Goal: Task Accomplishment & Management: Complete application form

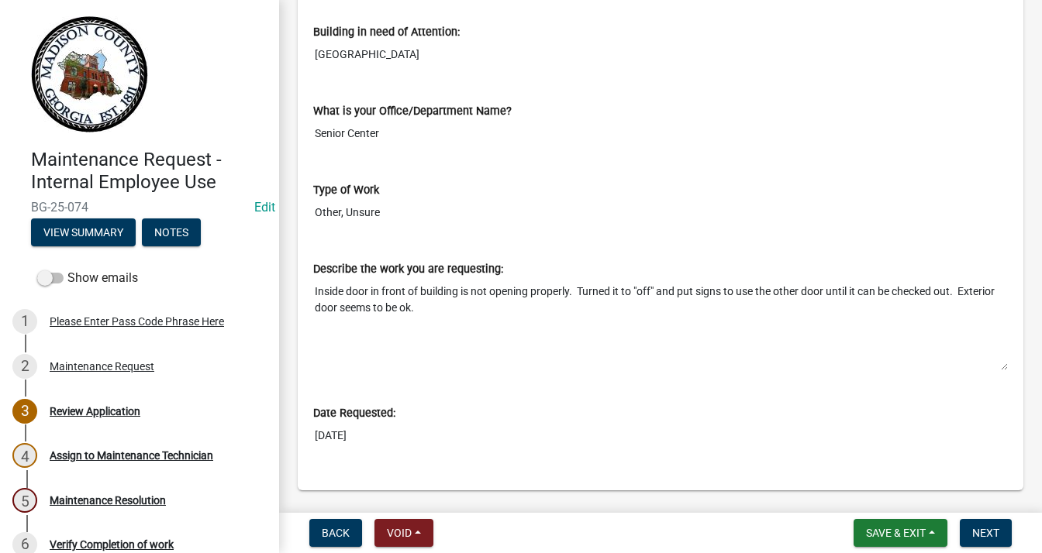
scroll to position [628, 0]
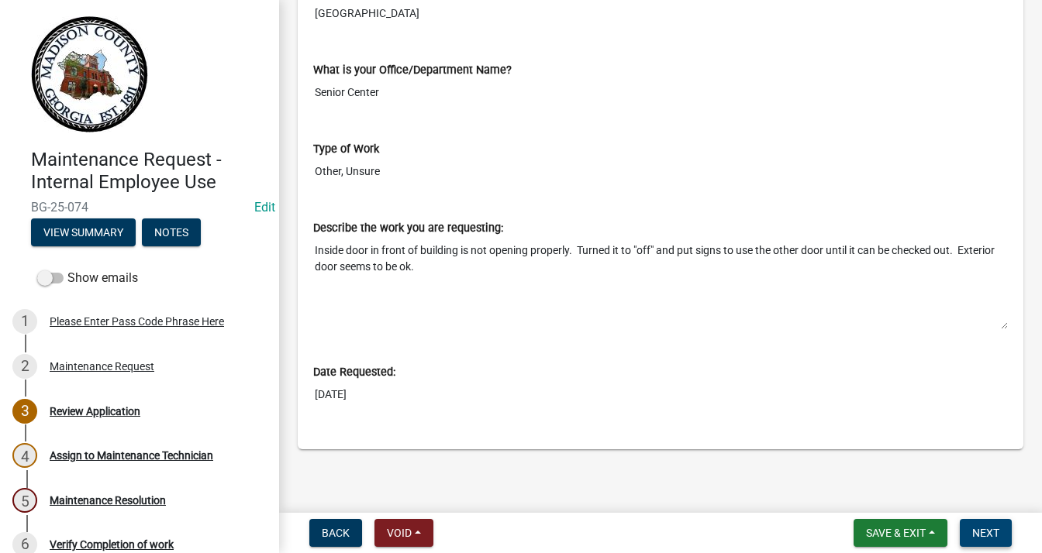
click at [975, 531] on span "Next" at bounding box center [985, 533] width 27 height 12
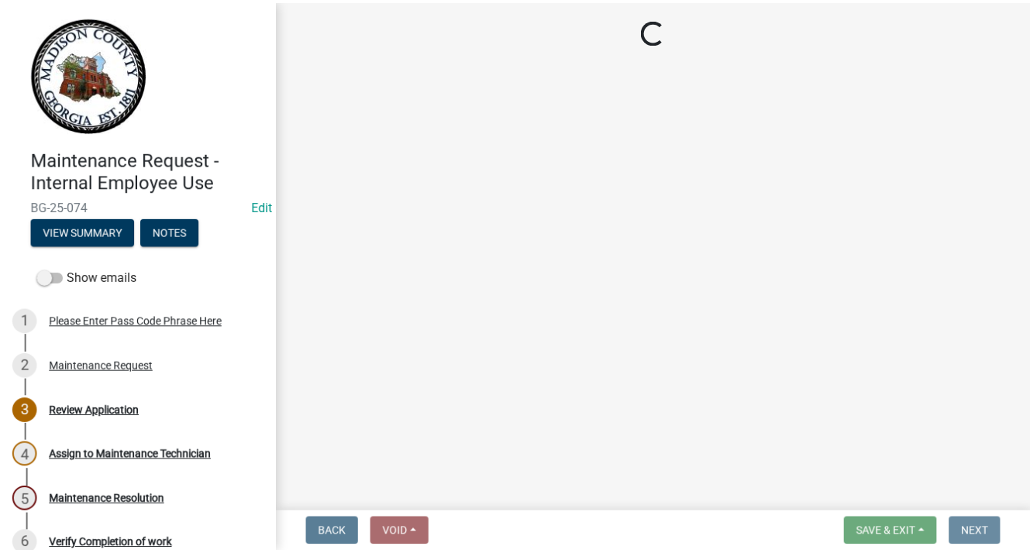
scroll to position [0, 0]
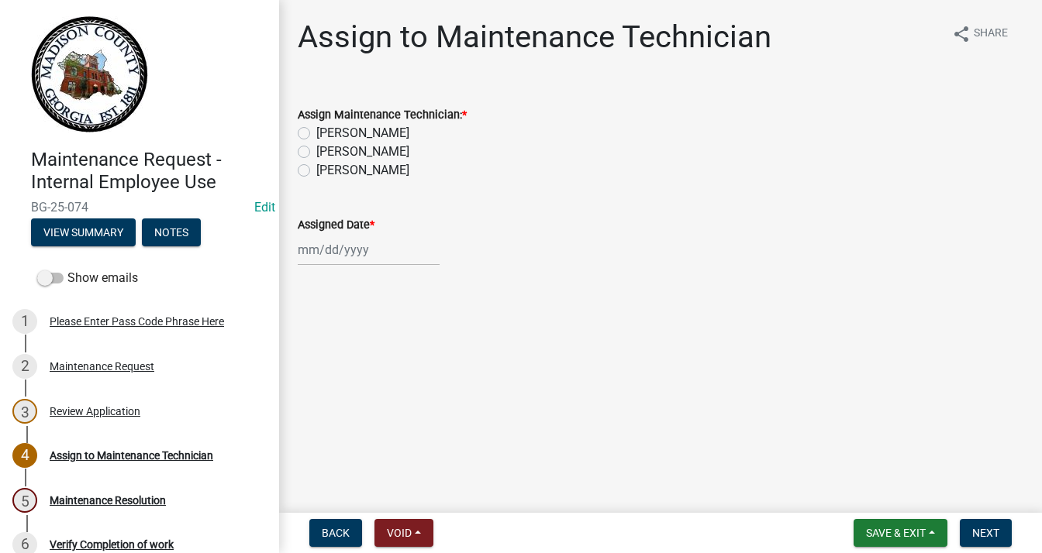
click at [316, 169] on label "[PERSON_NAME]" at bounding box center [362, 170] width 93 height 19
click at [316, 169] on input "[PERSON_NAME]" at bounding box center [321, 166] width 10 height 10
radio input "true"
click at [345, 251] on div at bounding box center [369, 250] width 142 height 32
select select "8"
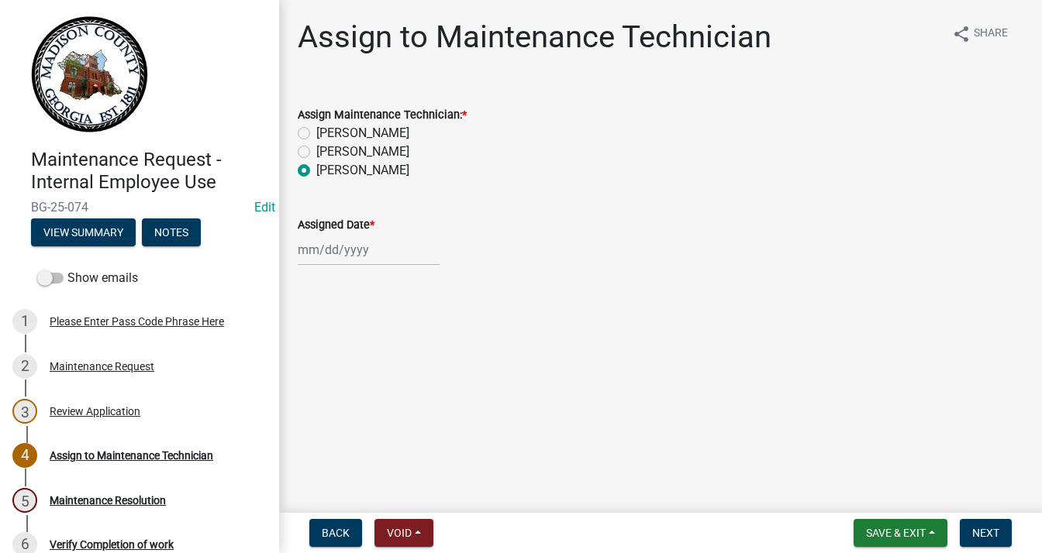
select select "2025"
click at [381, 404] on div "21" at bounding box center [387, 407] width 25 height 25
type input "[DATE]"
click at [976, 533] on span "Next" at bounding box center [985, 533] width 27 height 12
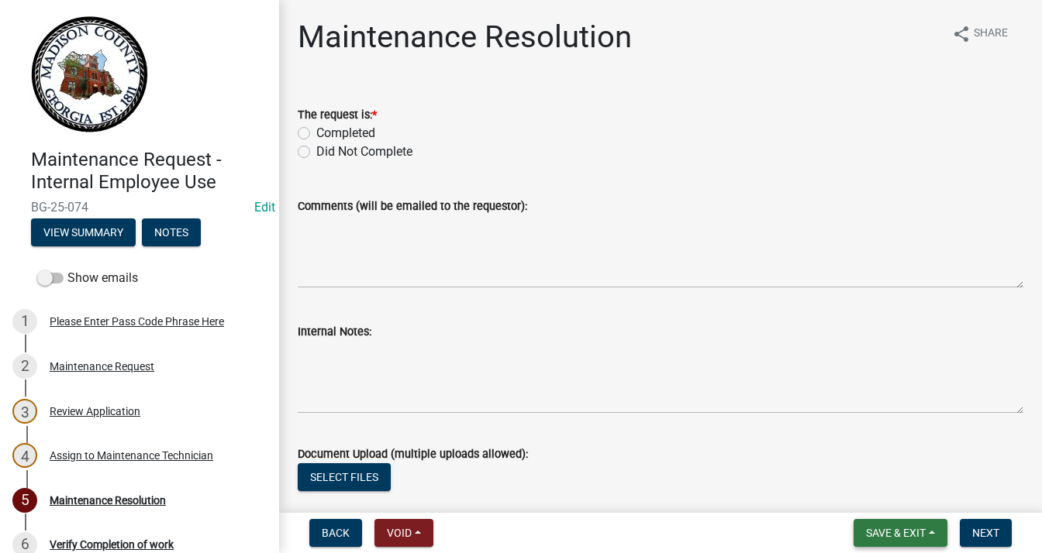
click at [888, 529] on span "Save & Exit" at bounding box center [896, 533] width 60 height 12
click at [877, 488] on button "Save & Exit" at bounding box center [885, 492] width 124 height 37
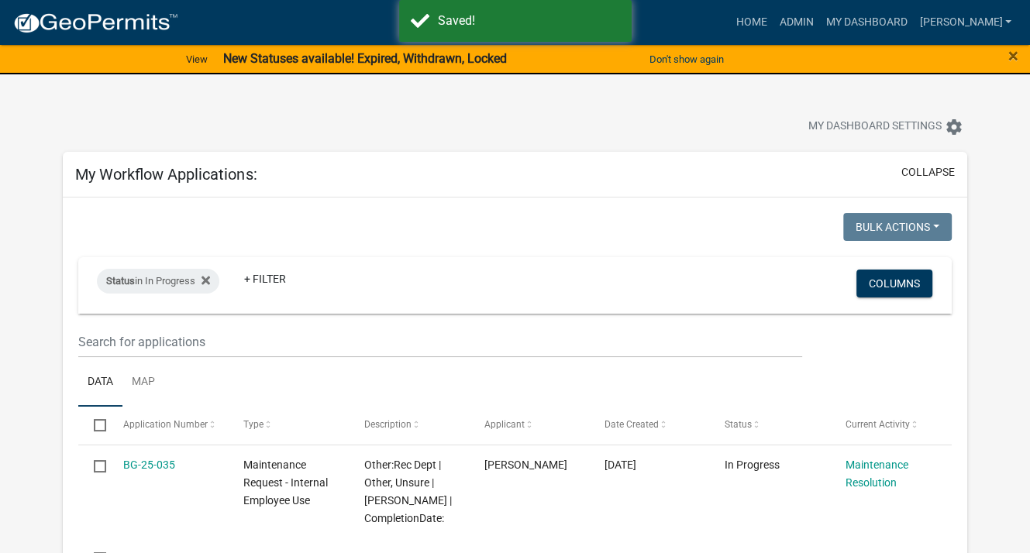
click at [915, 199] on div "Bulk Actions Void Expire Lock Withdraw Status in In Progress + Filter Columns D…" at bounding box center [515, 526] width 904 height 657
click at [918, 168] on button "collapse" at bounding box center [927, 172] width 53 height 16
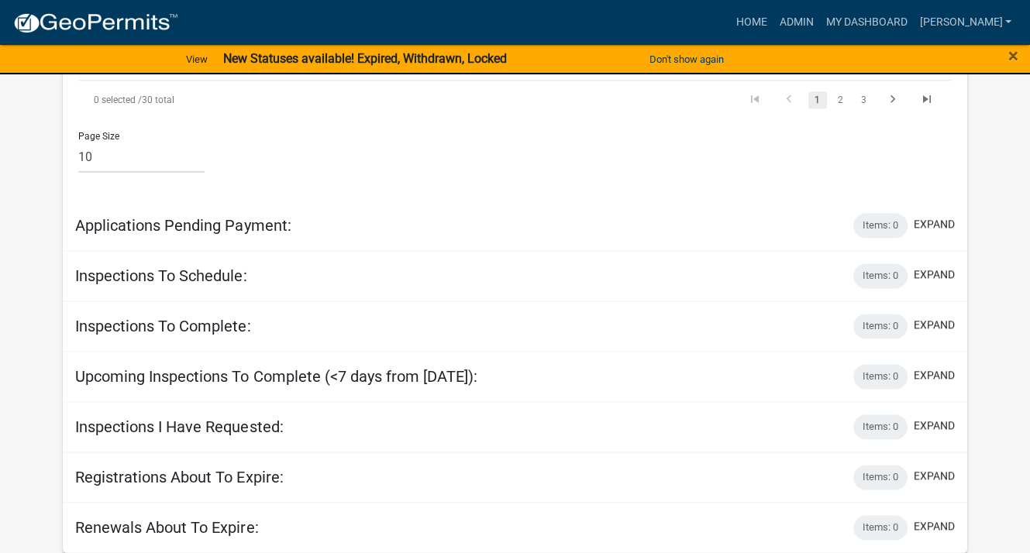
scroll to position [1544, 0]
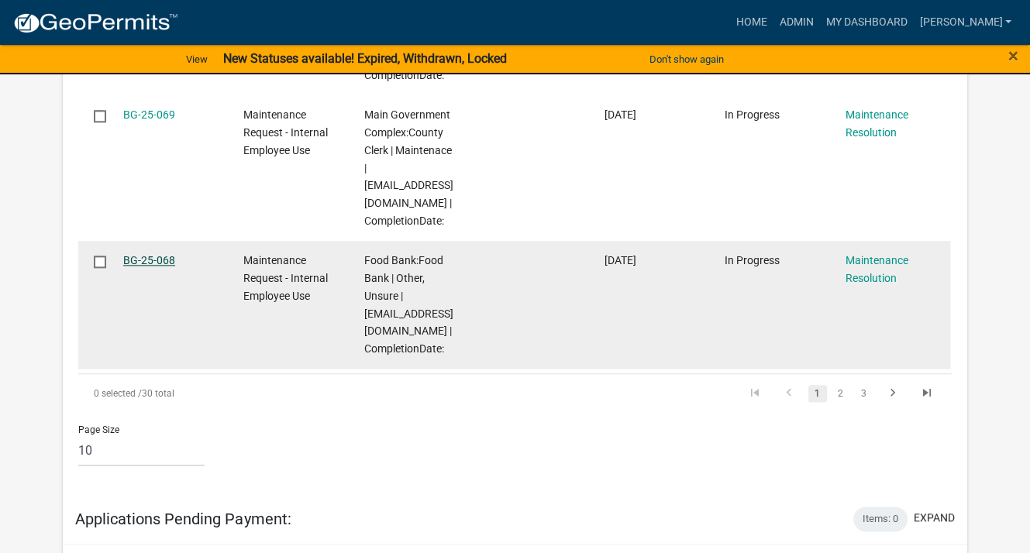
click at [136, 267] on link "BG-25-068" at bounding box center [149, 260] width 52 height 12
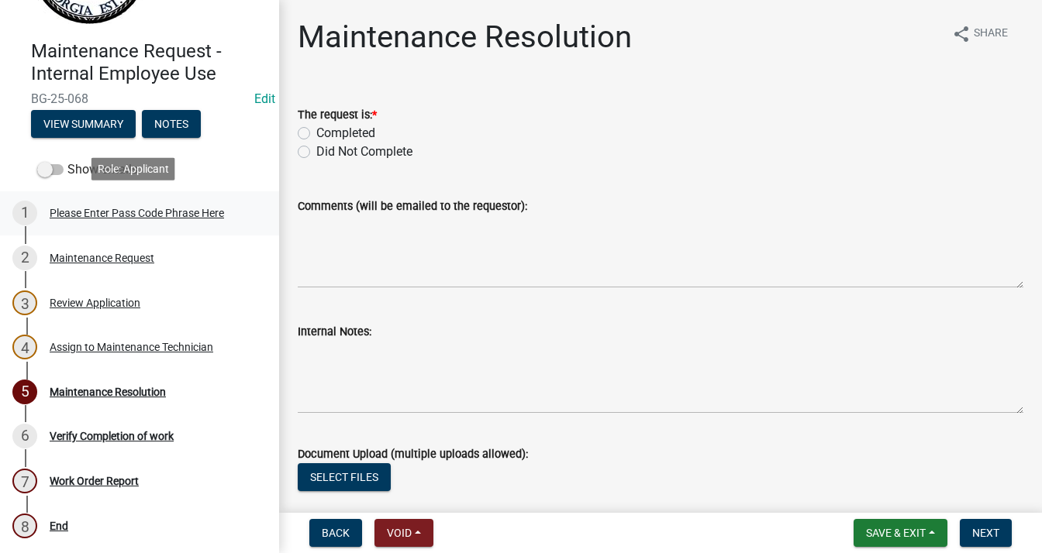
scroll to position [109, 0]
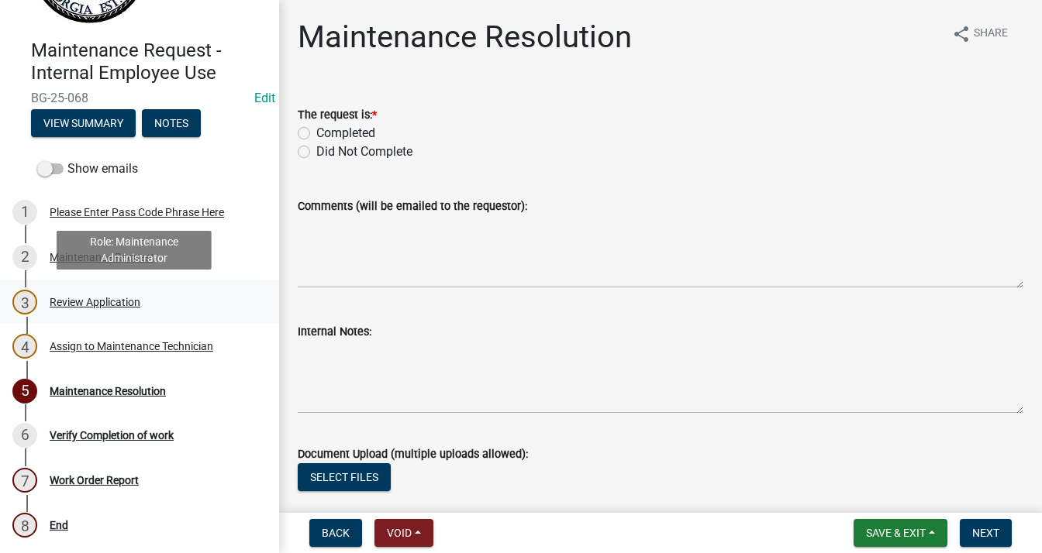
click at [112, 297] on div "Review Application" at bounding box center [95, 302] width 91 height 11
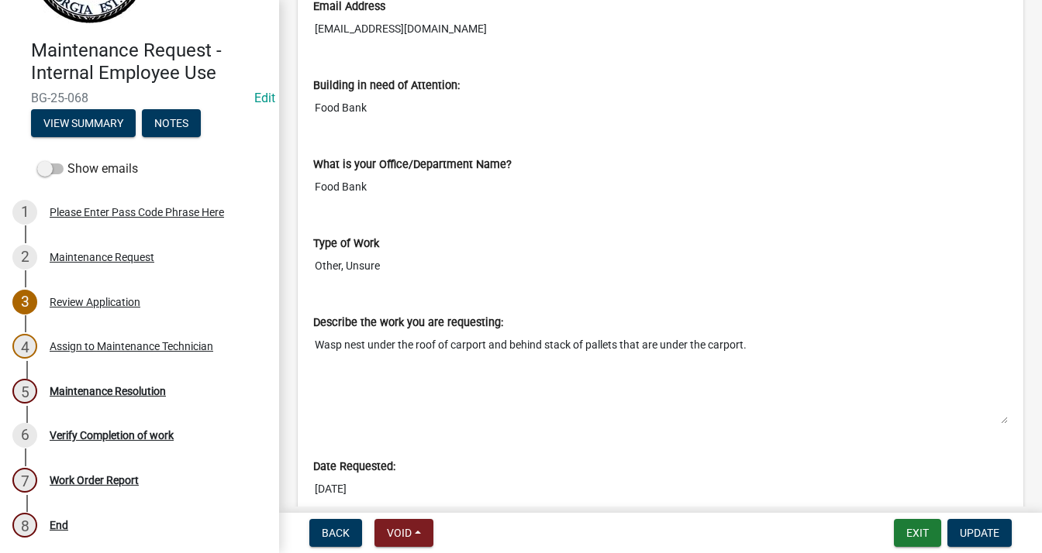
scroll to position [543, 0]
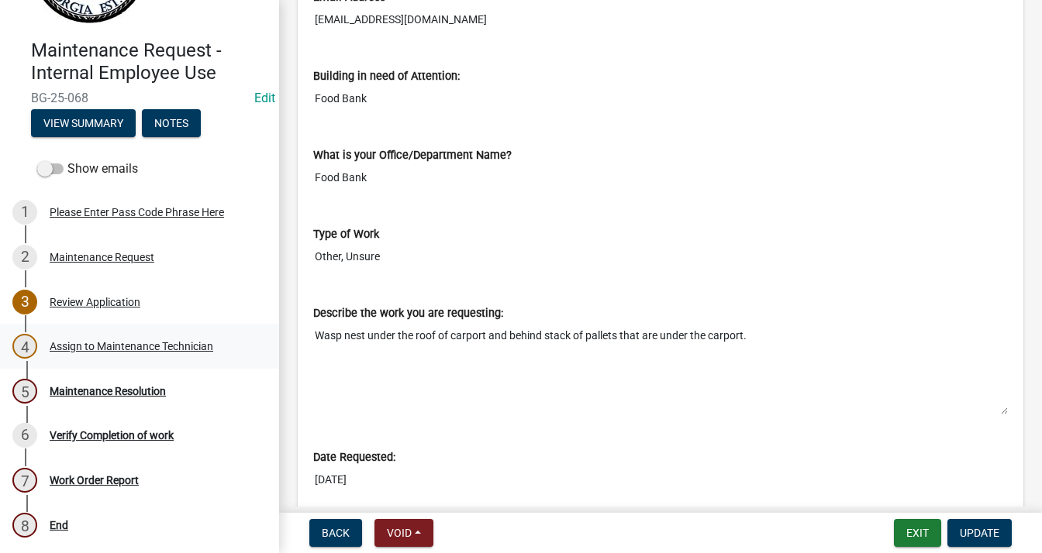
click at [121, 345] on div "Assign to Maintenance Technician" at bounding box center [132, 346] width 164 height 11
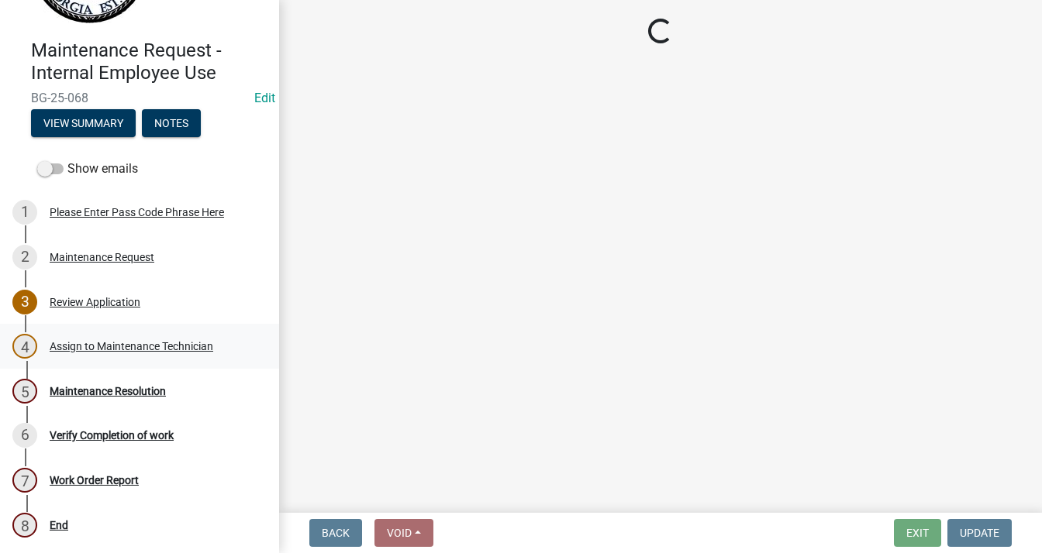
scroll to position [0, 0]
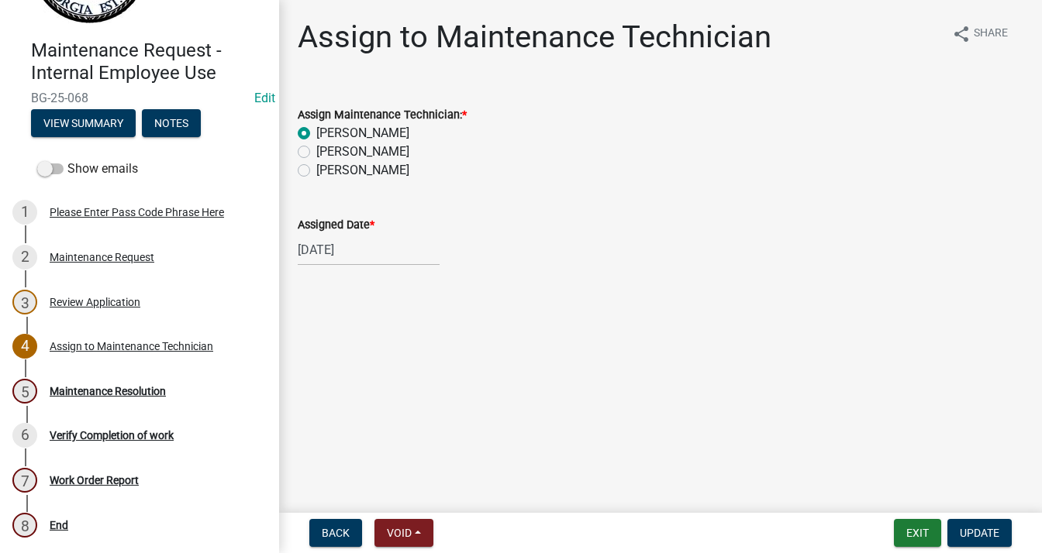
click at [316, 168] on label "[PERSON_NAME]" at bounding box center [362, 170] width 93 height 19
click at [316, 168] on input "[PERSON_NAME]" at bounding box center [321, 166] width 10 height 10
radio input "true"
click at [963, 530] on span "Update" at bounding box center [980, 533] width 40 height 12
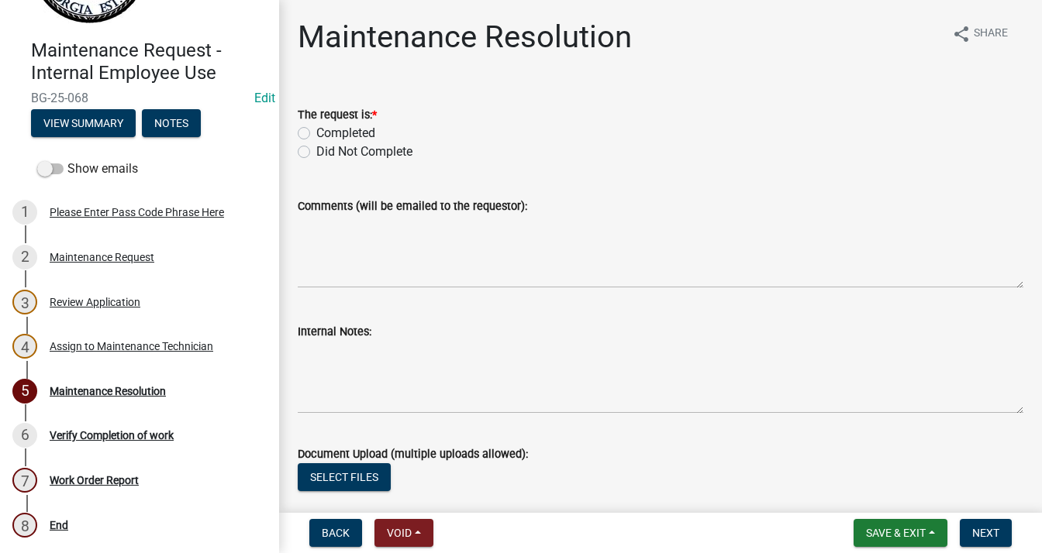
click at [316, 133] on label "Completed" at bounding box center [345, 133] width 59 height 19
click at [316, 133] on input "Completed" at bounding box center [321, 129] width 10 height 10
radio input "true"
click at [391, 234] on textarea "Comments (will be emailed to the requestor):" at bounding box center [661, 251] width 726 height 73
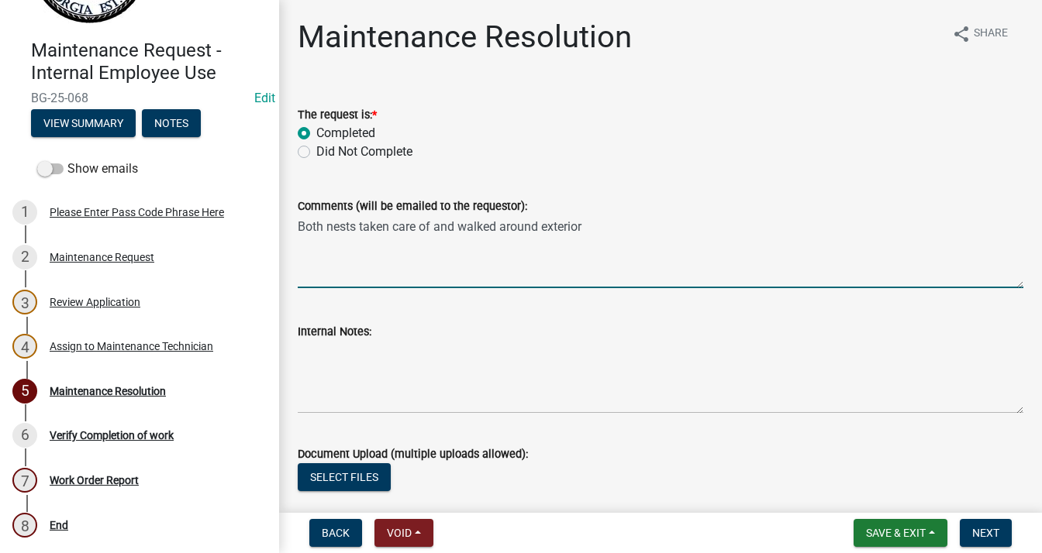
click at [620, 233] on textarea "Both nests taken care of and walked around exterior" at bounding box center [661, 251] width 726 height 73
type textarea "Both nests taken care of and walked around exterior of building ."
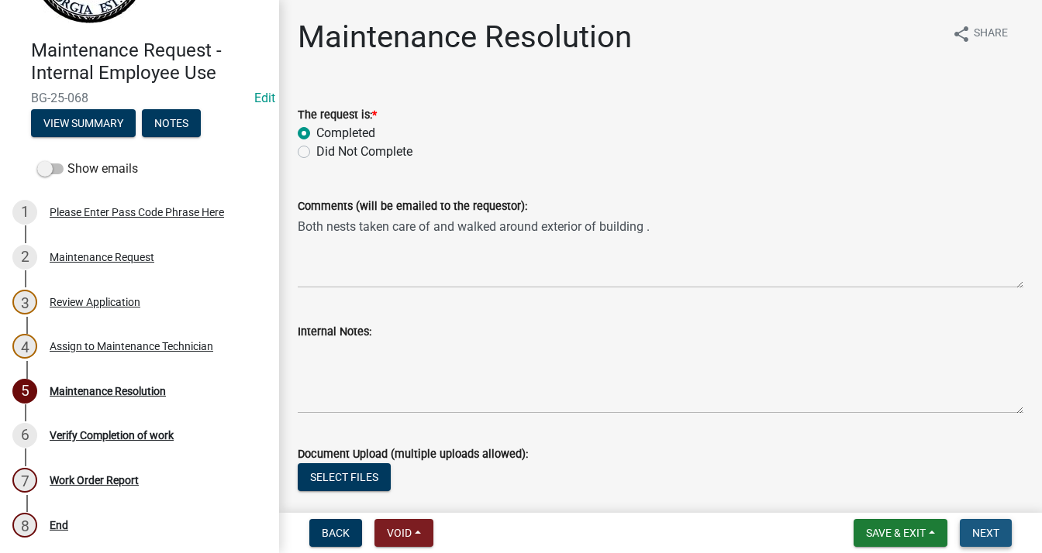
click at [995, 534] on span "Next" at bounding box center [985, 533] width 27 height 12
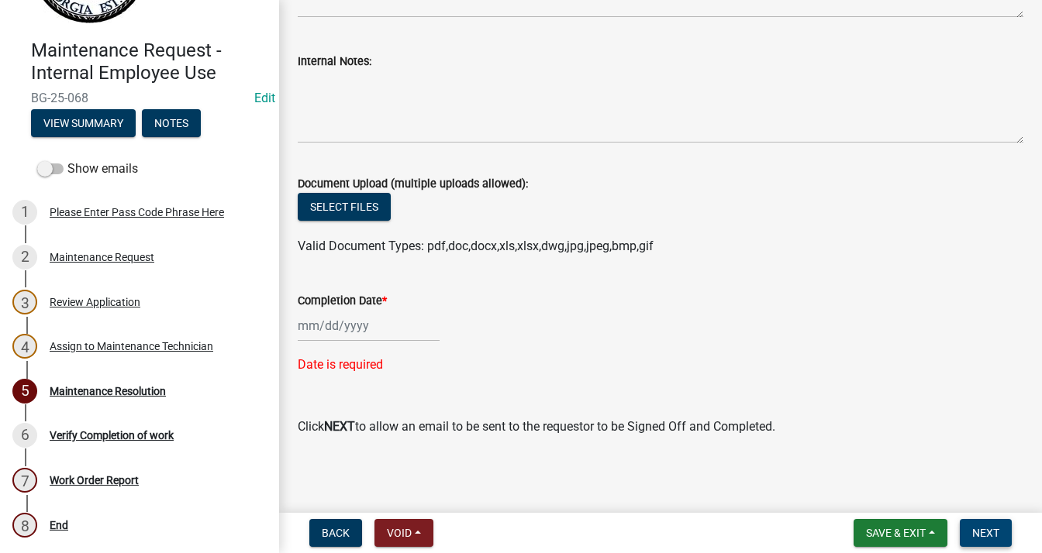
scroll to position [273, 0]
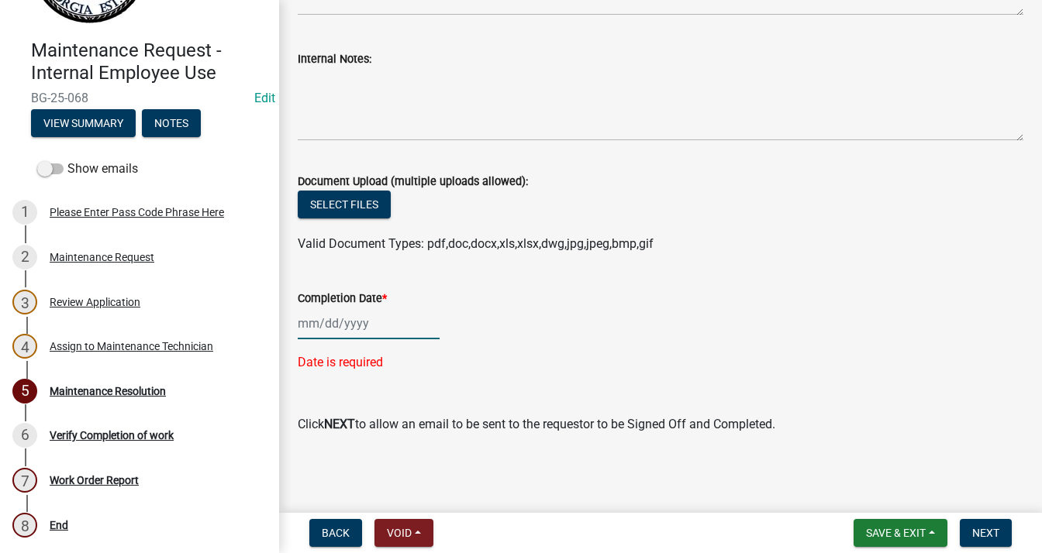
click at [327, 329] on div at bounding box center [369, 324] width 142 height 32
select select "8"
select select "2025"
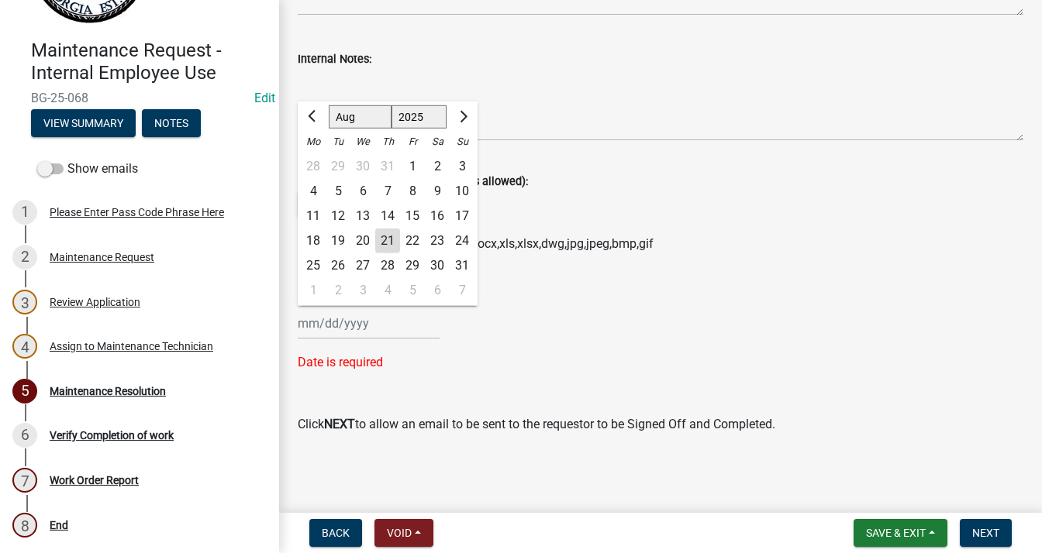
click at [364, 242] on div "20" at bounding box center [362, 241] width 25 height 25
type input "[DATE]"
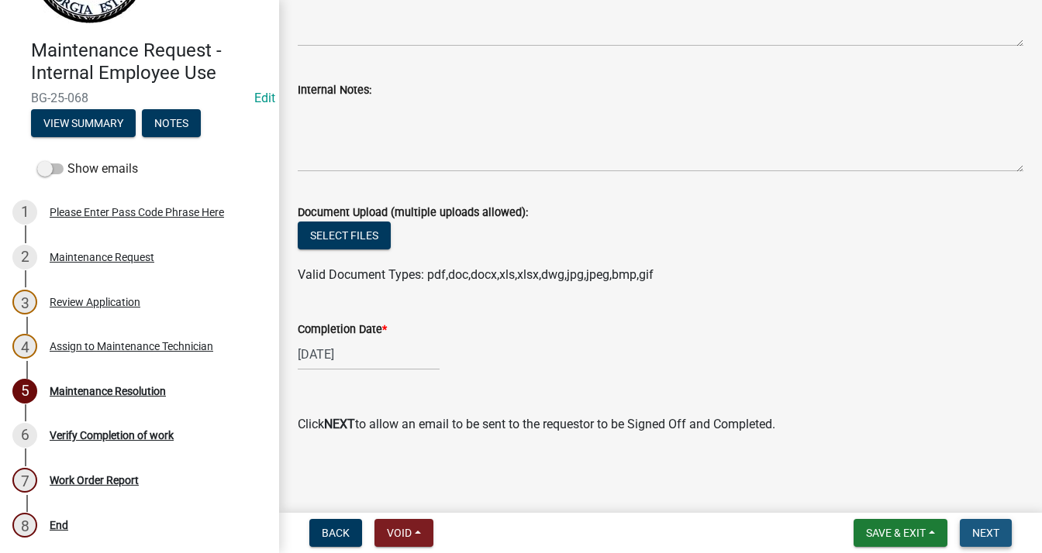
click at [995, 530] on span "Next" at bounding box center [985, 533] width 27 height 12
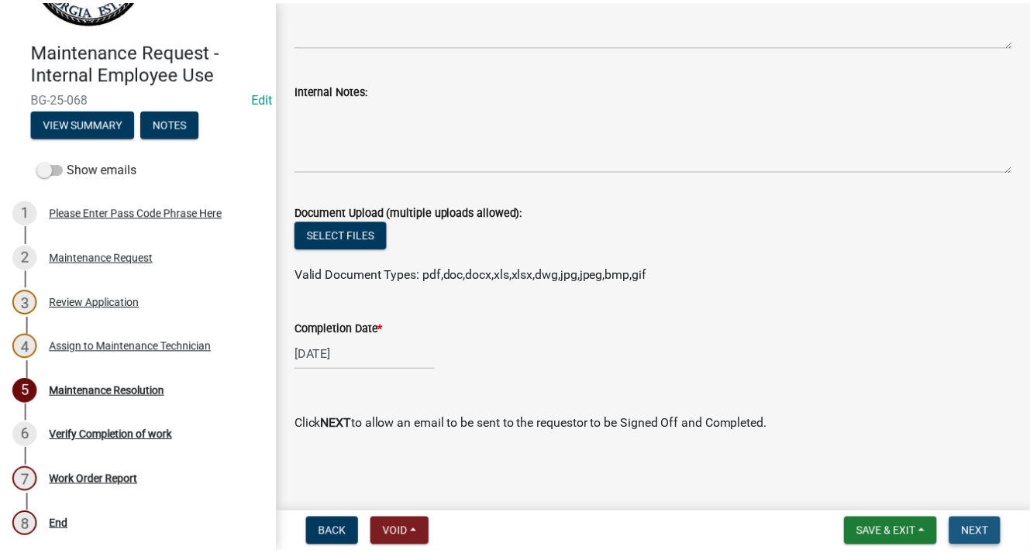
scroll to position [0, 0]
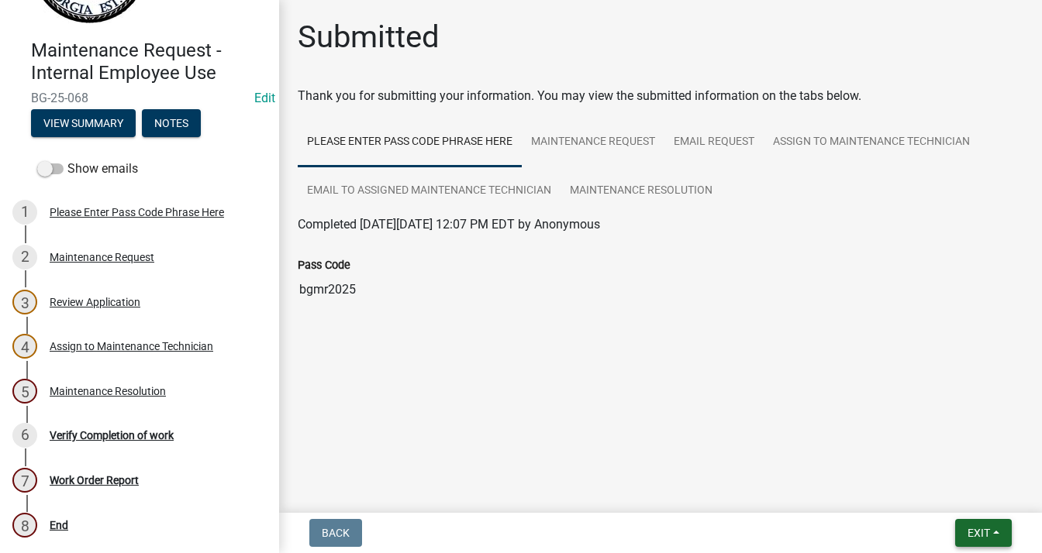
click at [984, 530] on span "Exit" at bounding box center [978, 533] width 22 height 12
click at [949, 484] on button "Save & Exit" at bounding box center [950, 492] width 124 height 37
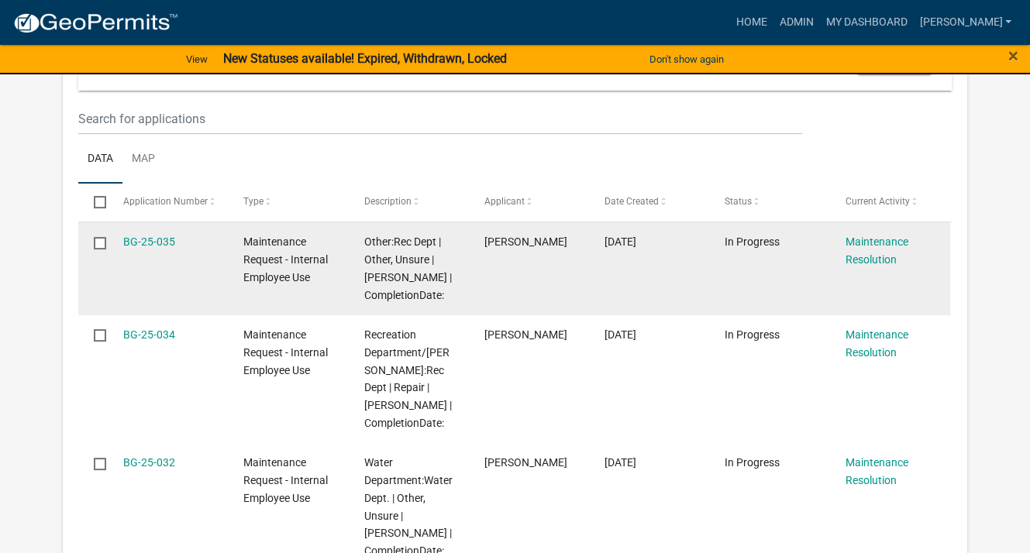
scroll to position [233, 0]
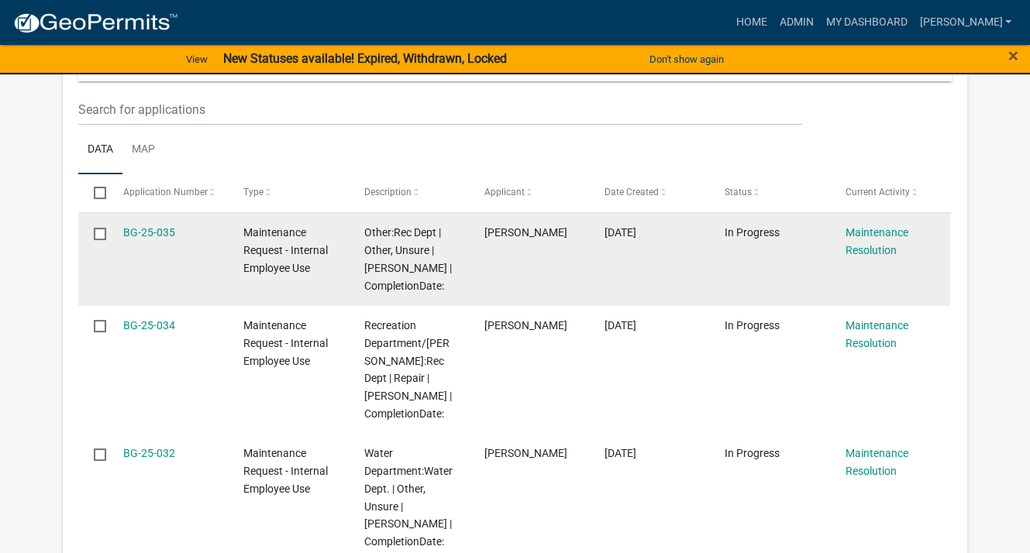
click at [372, 275] on div "Other:Rec Dept | Other, Unsure | [PERSON_NAME] | CompletionDate:" at bounding box center [409, 259] width 91 height 71
click at [143, 234] on link "BG-25-035" at bounding box center [149, 232] width 52 height 12
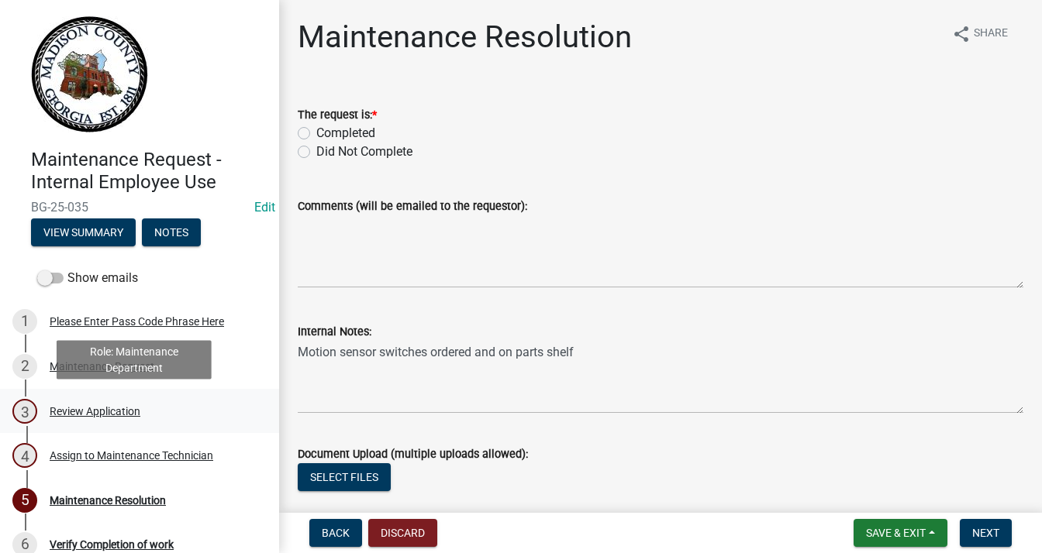
click at [69, 415] on div "Review Application" at bounding box center [95, 411] width 91 height 11
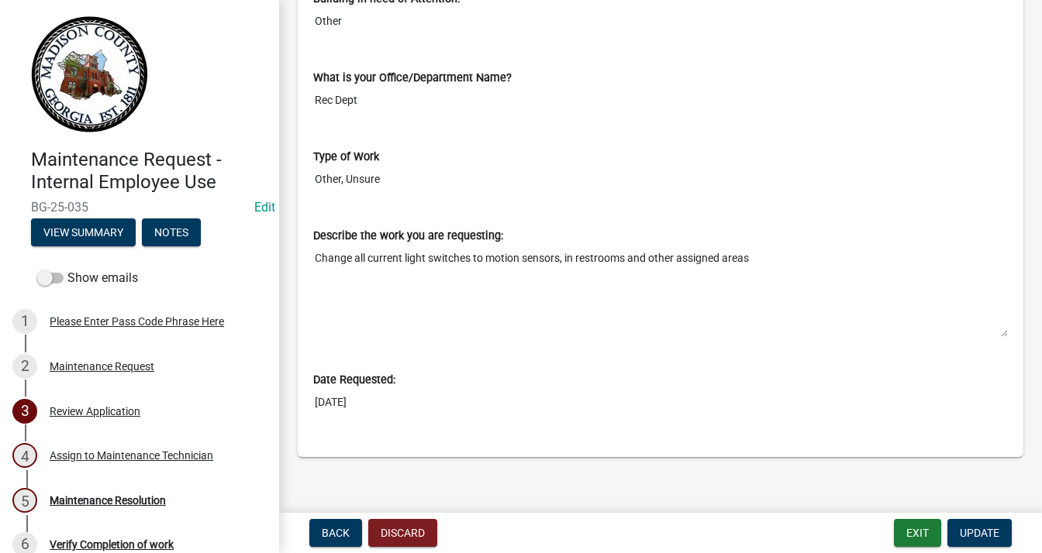
scroll to position [628, 0]
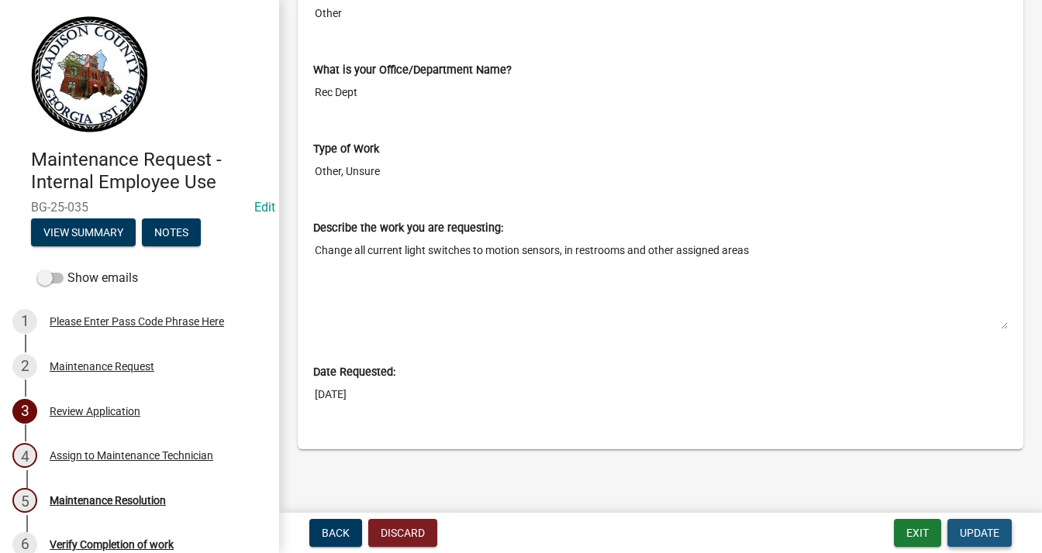
click at [983, 537] on span "Update" at bounding box center [980, 533] width 40 height 12
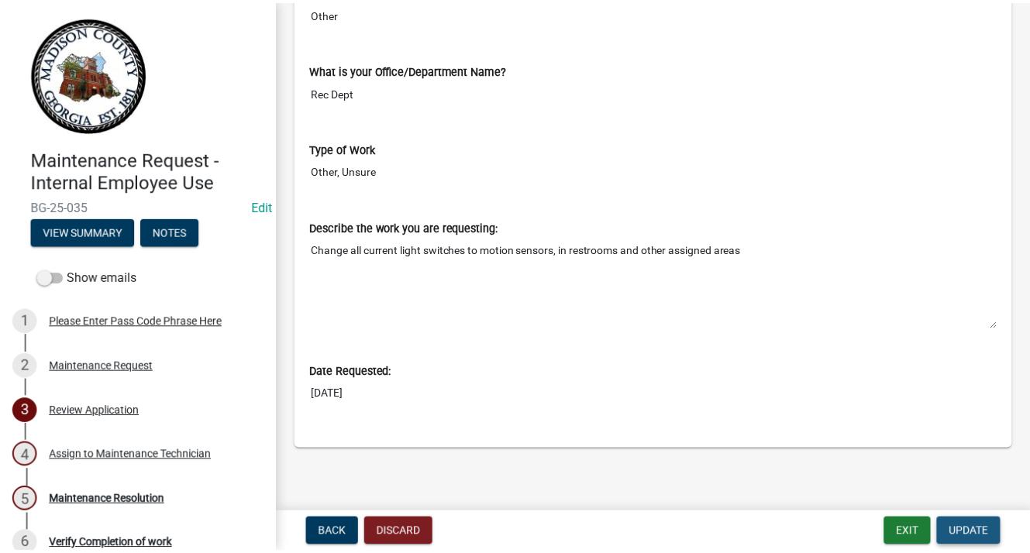
scroll to position [0, 0]
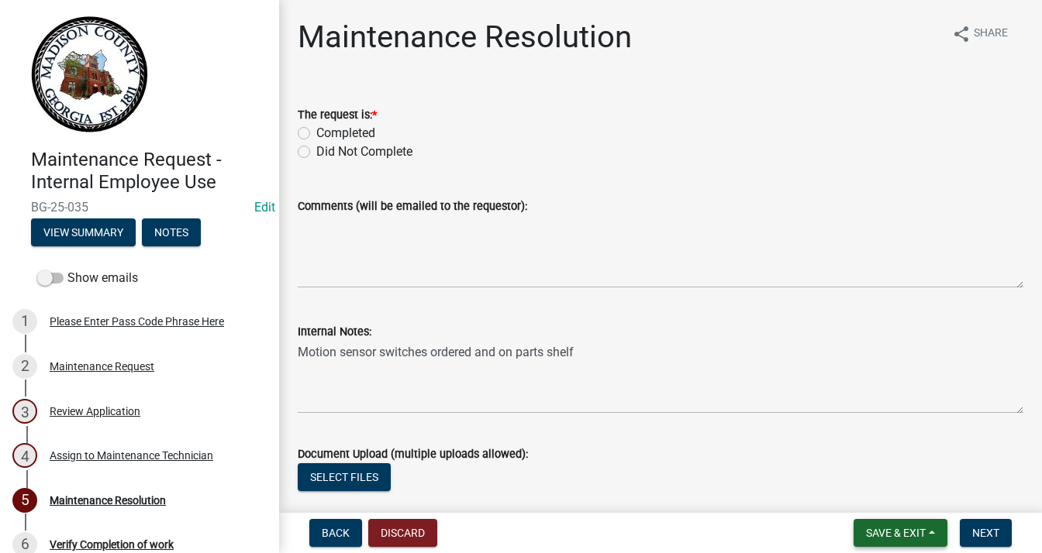
click at [891, 522] on button "Save & Exit" at bounding box center [900, 533] width 94 height 28
click at [890, 493] on button "Save & Exit" at bounding box center [885, 492] width 124 height 37
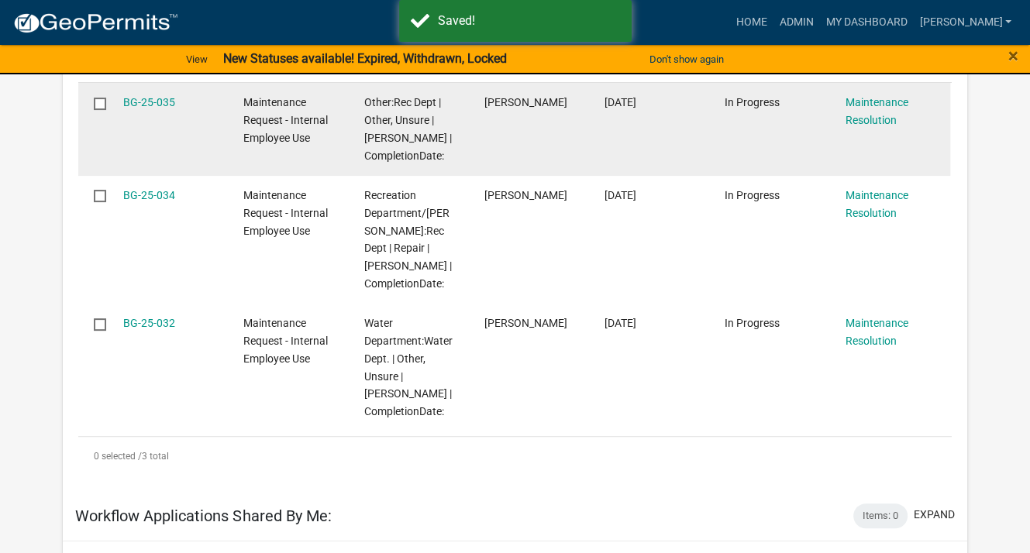
scroll to position [388, 0]
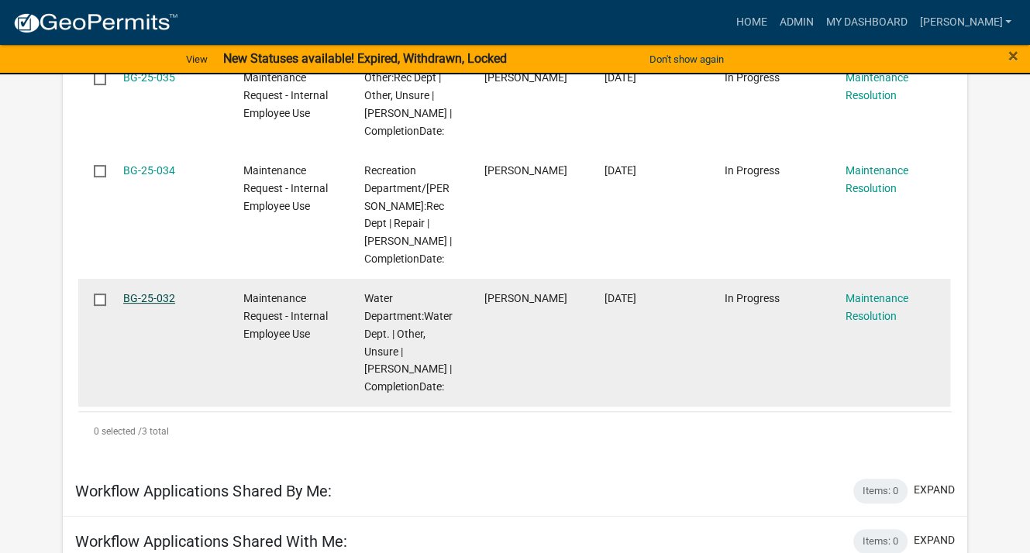
click at [160, 298] on link "BG-25-032" at bounding box center [149, 298] width 52 height 12
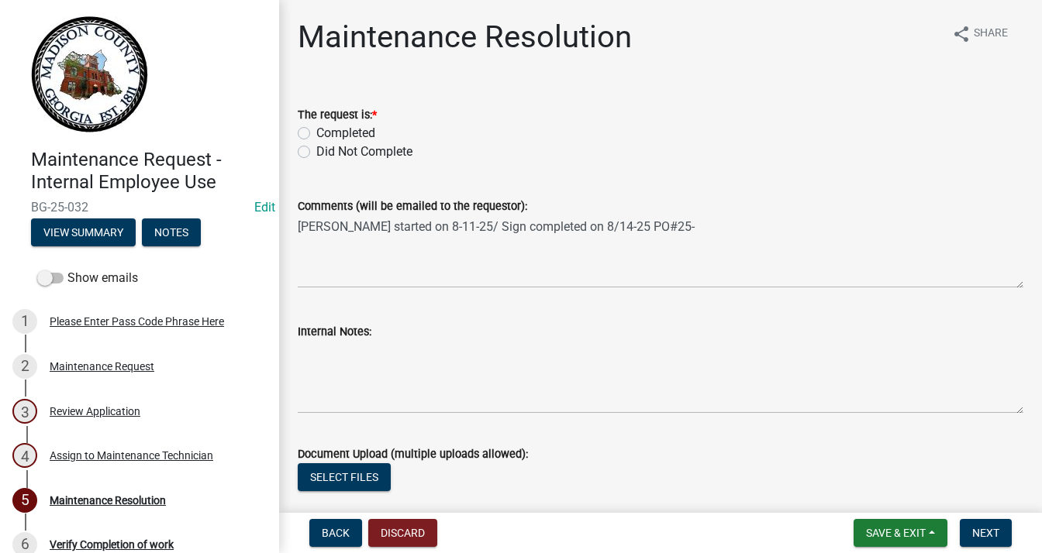
click at [316, 131] on label "Completed" at bounding box center [345, 133] width 59 height 19
click at [316, 131] on input "Completed" at bounding box center [321, 129] width 10 height 10
radio input "true"
click at [648, 228] on textarea "[PERSON_NAME] started on 8-11-25/ Sign completed on 8/14-25 PO#25-" at bounding box center [661, 251] width 726 height 73
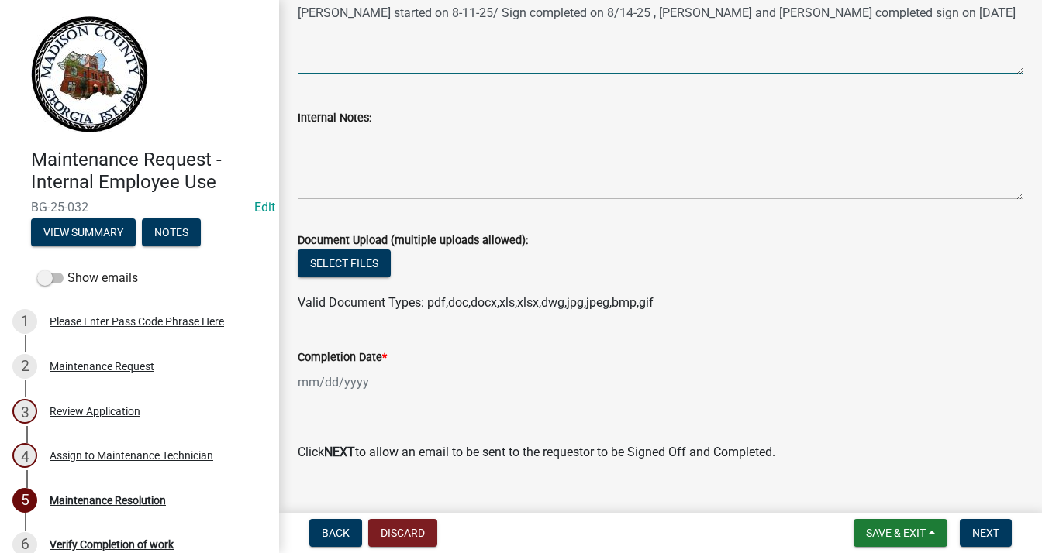
scroll to position [242, 0]
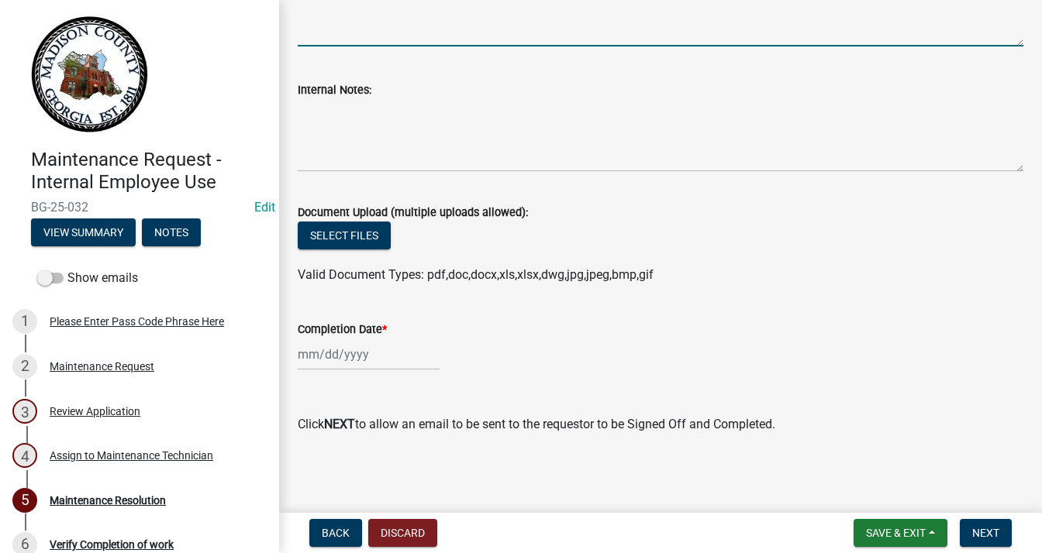
type textarea "[PERSON_NAME] started on 8-11-25/ Sign completed on 8/14-25 , [PERSON_NAME] and…"
click at [346, 350] on div at bounding box center [369, 355] width 142 height 32
select select "8"
select select "2025"
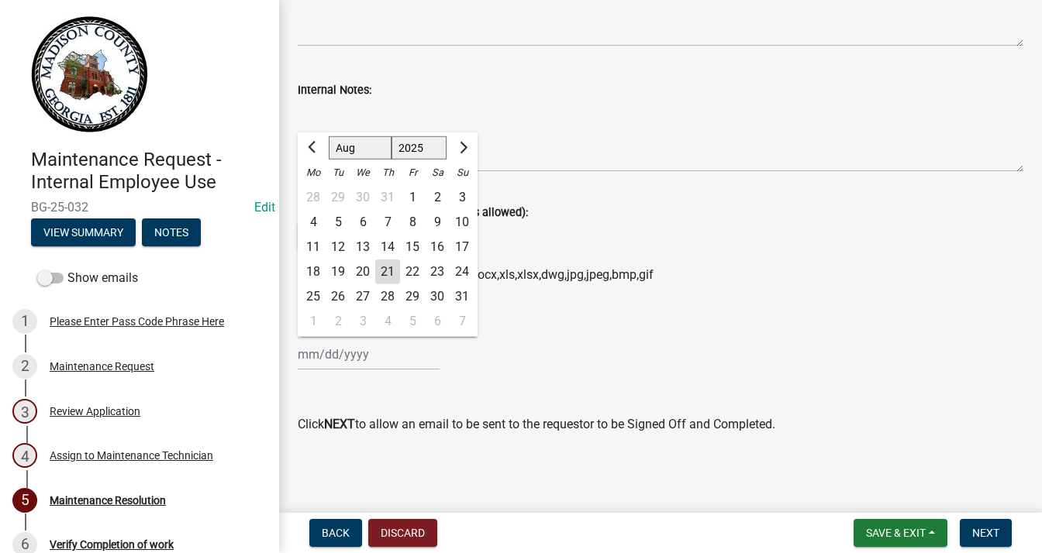
click at [385, 274] on div "21" at bounding box center [387, 272] width 25 height 25
type input "[DATE]"
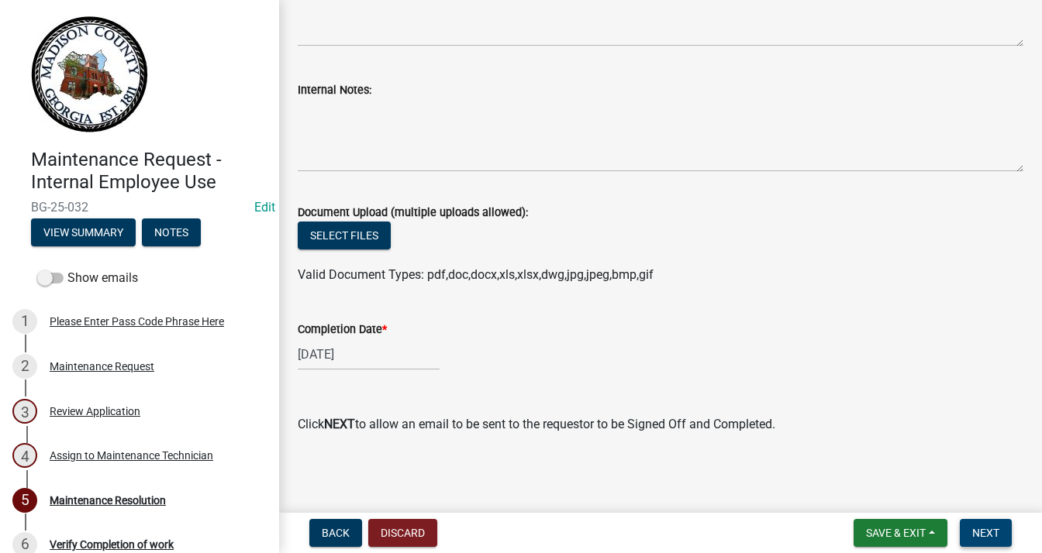
click at [988, 528] on span "Next" at bounding box center [985, 533] width 27 height 12
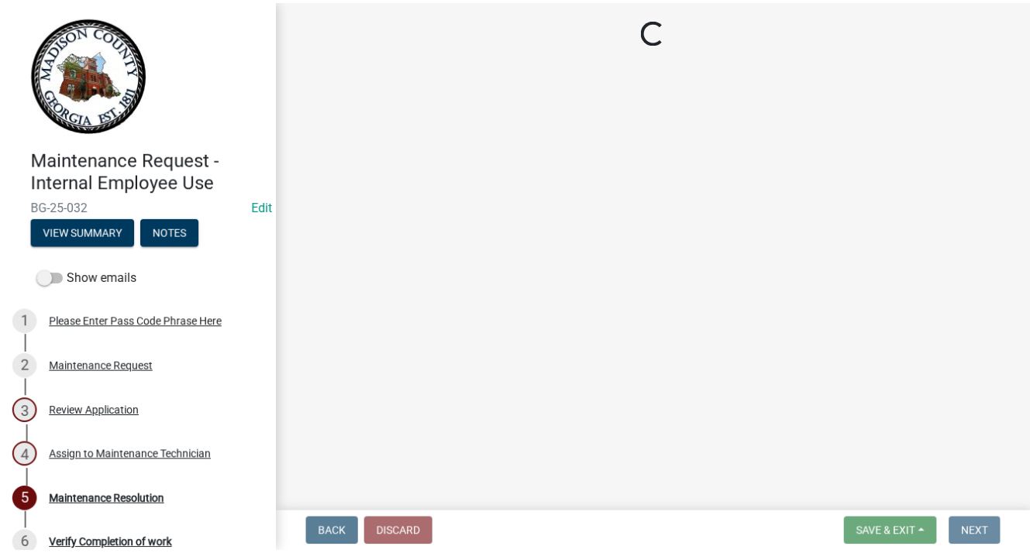
scroll to position [0, 0]
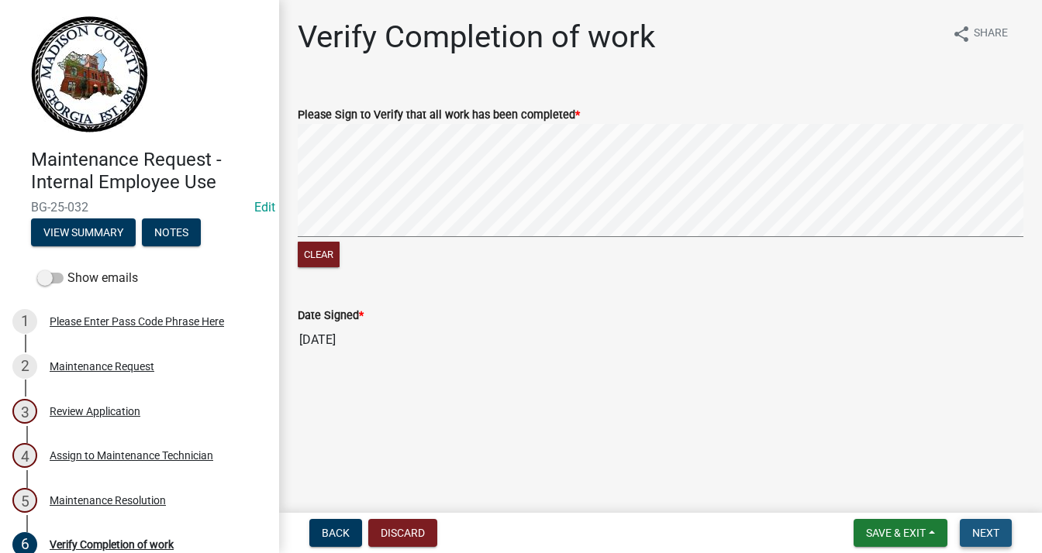
click at [974, 528] on span "Next" at bounding box center [985, 533] width 27 height 12
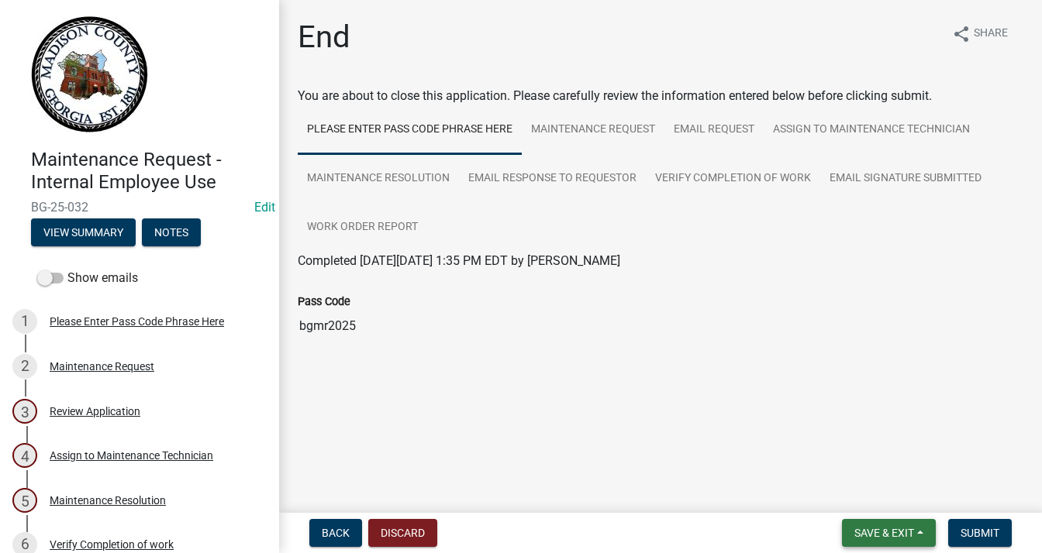
click at [914, 527] on button "Save & Exit" at bounding box center [889, 533] width 94 height 28
click at [885, 497] on button "Save & Exit" at bounding box center [874, 492] width 124 height 37
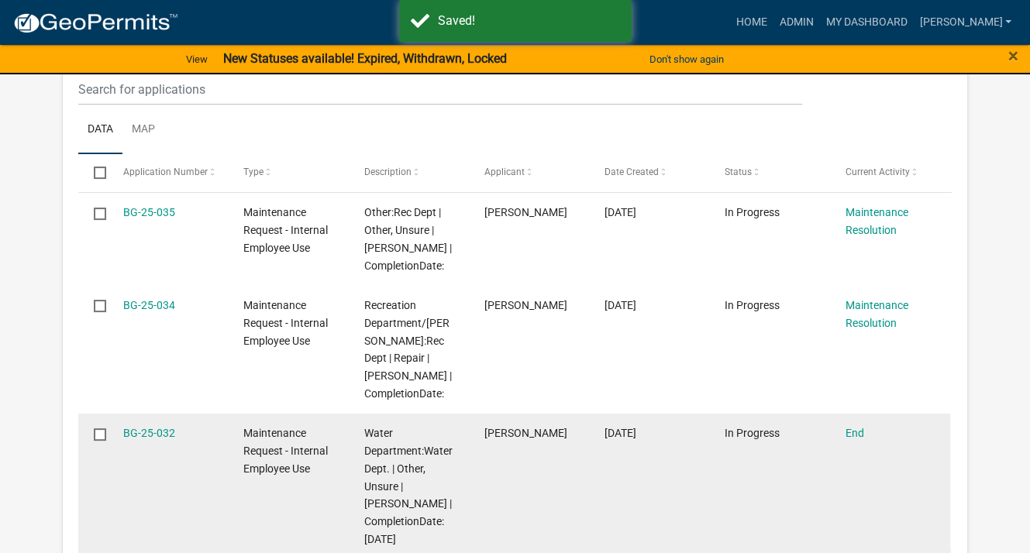
scroll to position [310, 0]
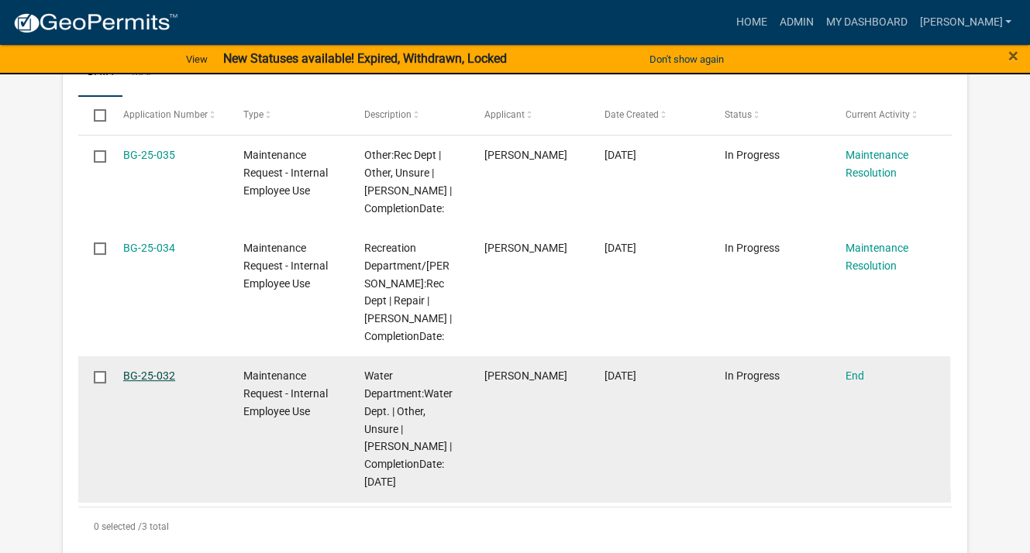
click at [145, 377] on link "BG-25-032" at bounding box center [149, 376] width 52 height 12
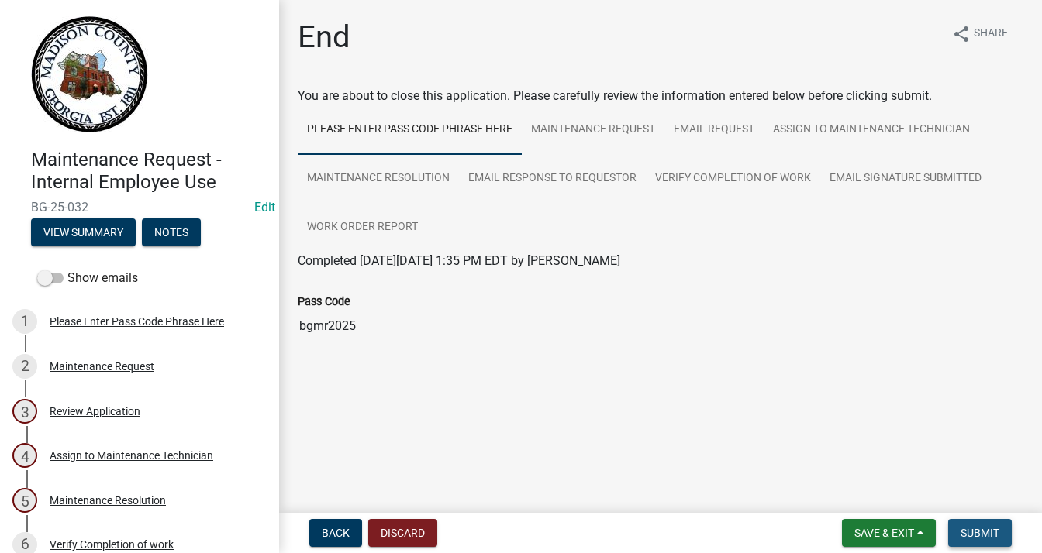
click at [983, 531] on span "Submit" at bounding box center [979, 533] width 39 height 12
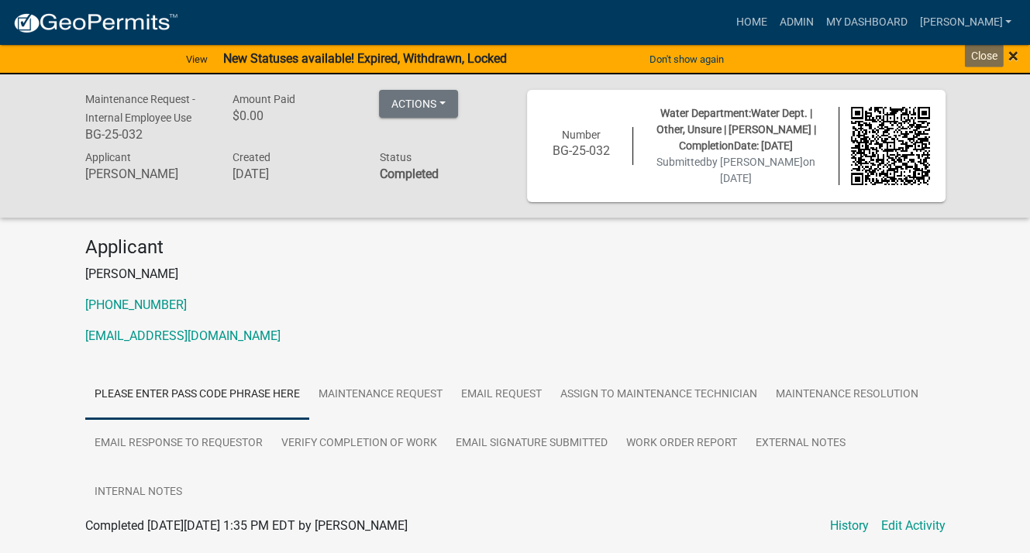
click at [1018, 49] on span "×" at bounding box center [1013, 56] width 10 height 22
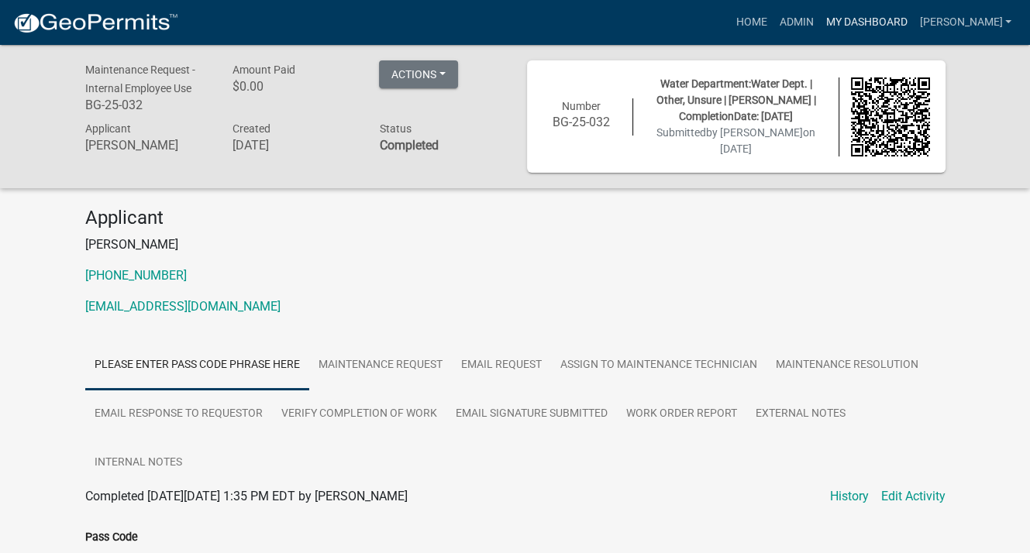
click at [905, 19] on link "My Dashboard" at bounding box center [866, 22] width 94 height 29
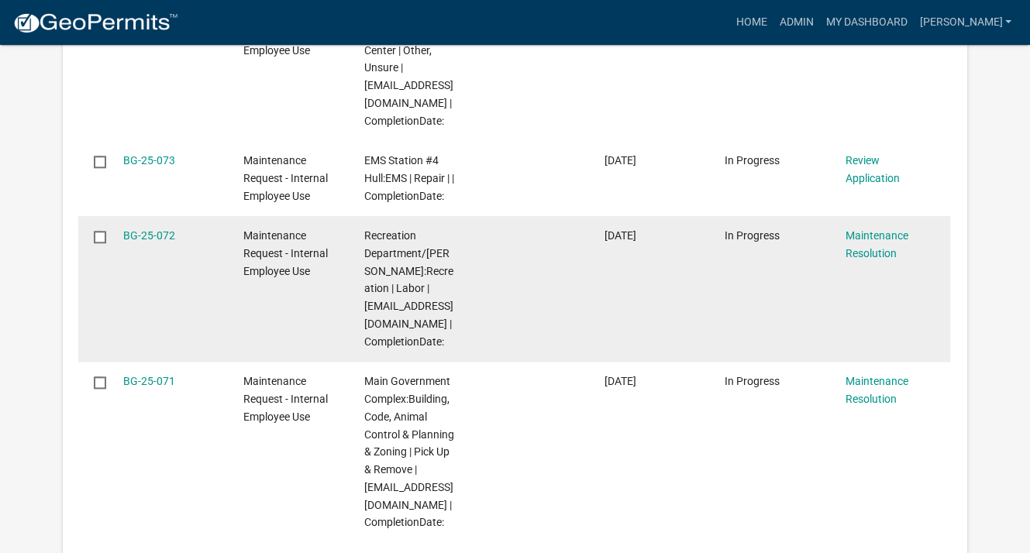
scroll to position [1473, 0]
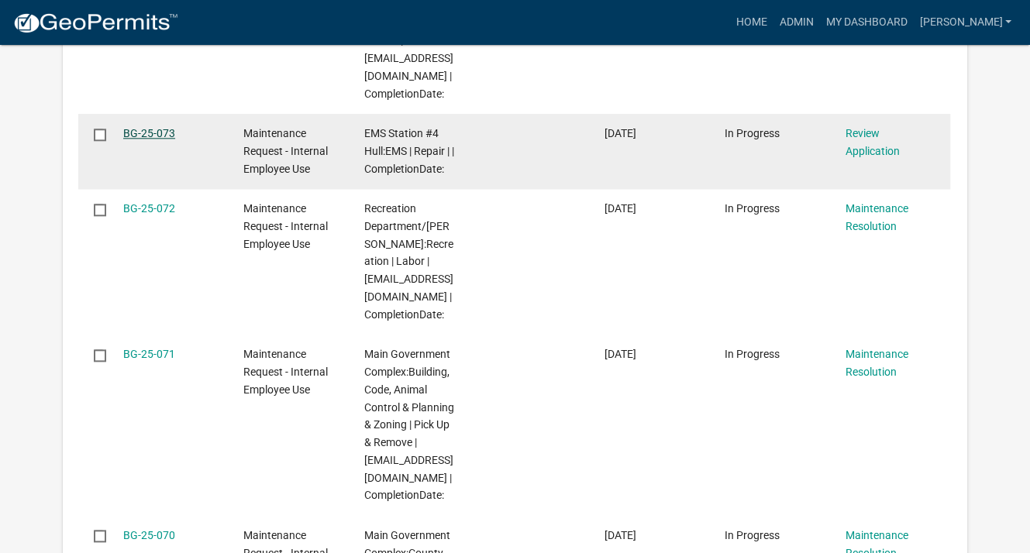
click at [166, 131] on link "BG-25-073" at bounding box center [149, 133] width 52 height 12
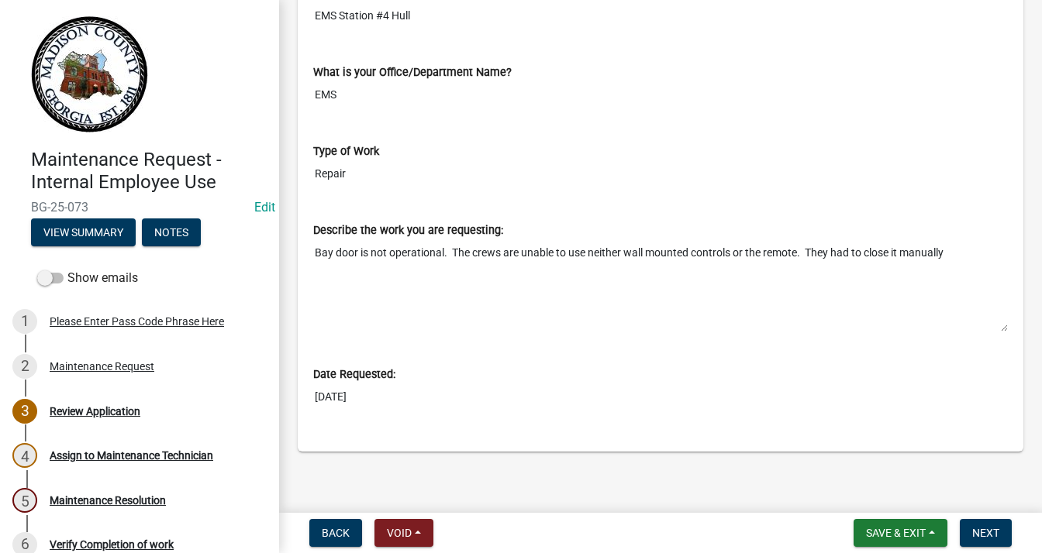
scroll to position [628, 0]
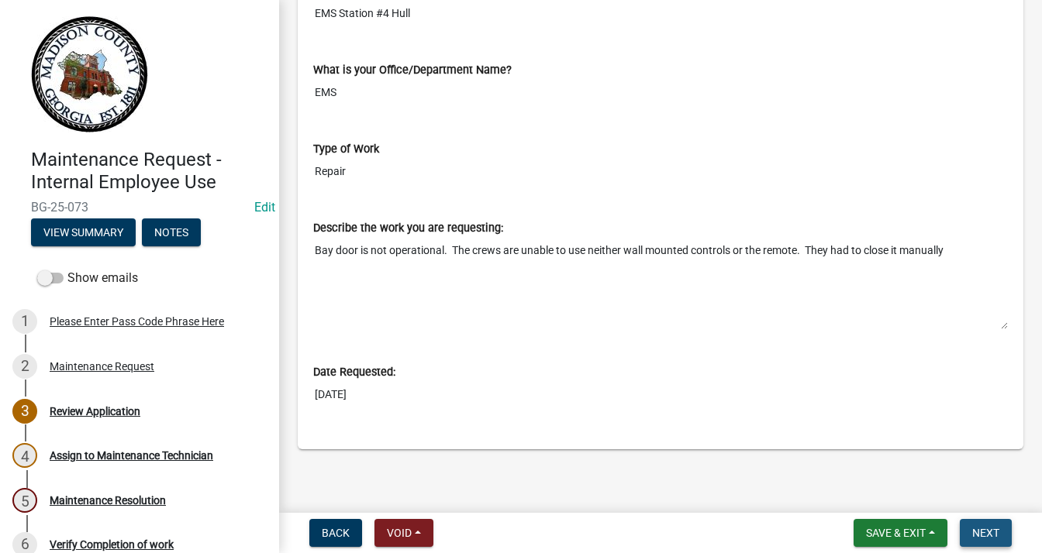
click at [980, 524] on button "Next" at bounding box center [986, 533] width 52 height 28
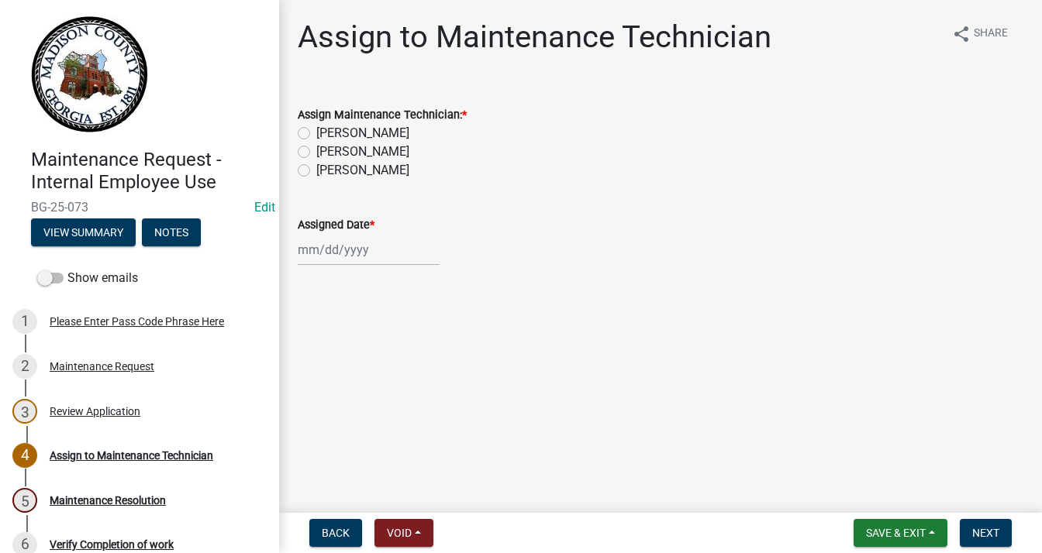
click at [316, 167] on label "[PERSON_NAME]" at bounding box center [362, 170] width 93 height 19
click at [316, 167] on input "[PERSON_NAME]" at bounding box center [321, 166] width 10 height 10
radio input "true"
click at [343, 253] on div at bounding box center [369, 250] width 142 height 32
select select "8"
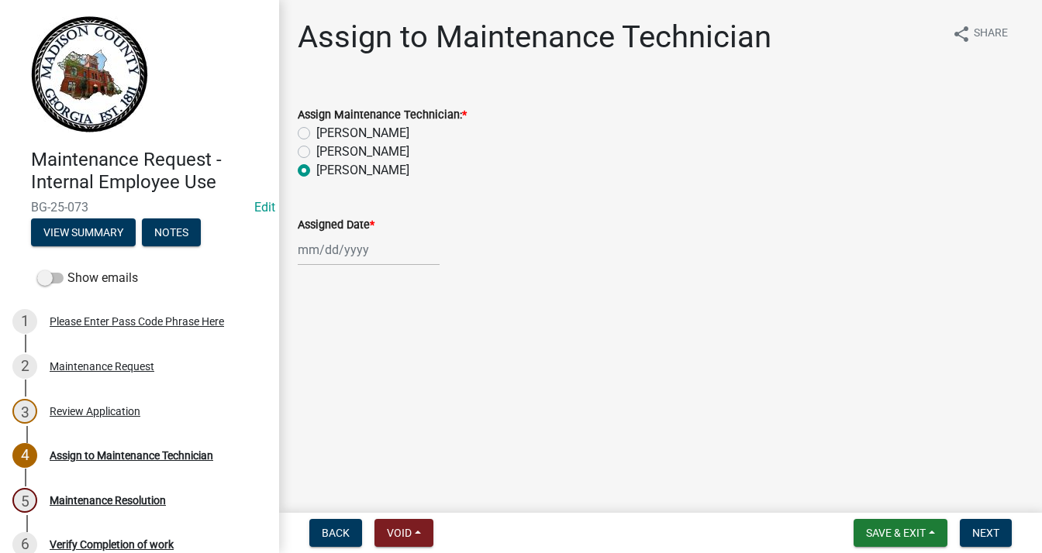
select select "2025"
click at [389, 410] on div "21" at bounding box center [387, 407] width 25 height 25
type input "[DATE]"
click at [991, 519] on button "Next" at bounding box center [986, 533] width 52 height 28
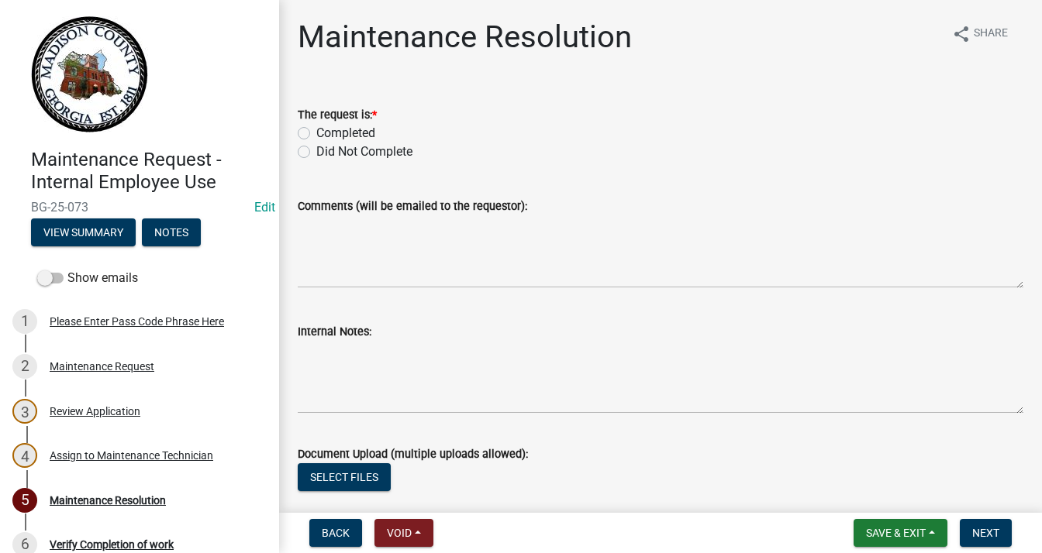
click at [316, 150] on label "Did Not Complete" at bounding box center [364, 152] width 96 height 19
click at [316, 150] on input "Did Not Complete" at bounding box center [321, 148] width 10 height 10
radio input "true"
click at [346, 232] on textarea "Comments (will be emailed to the requestor):" at bounding box center [661, 251] width 726 height 73
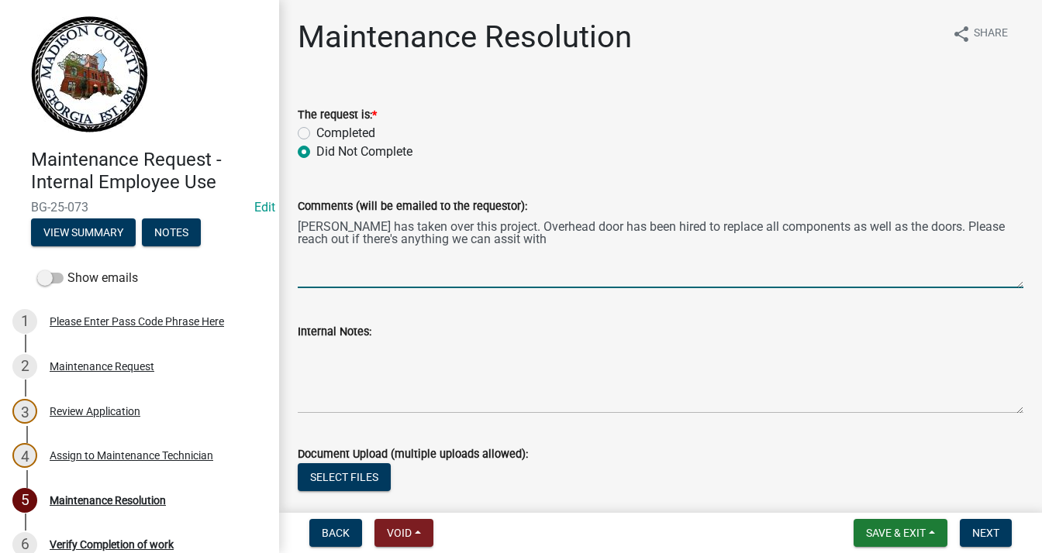
click at [914, 229] on textarea "[PERSON_NAME] has taken over this project. Overhead door has been hired to repl…" at bounding box center [661, 251] width 726 height 73
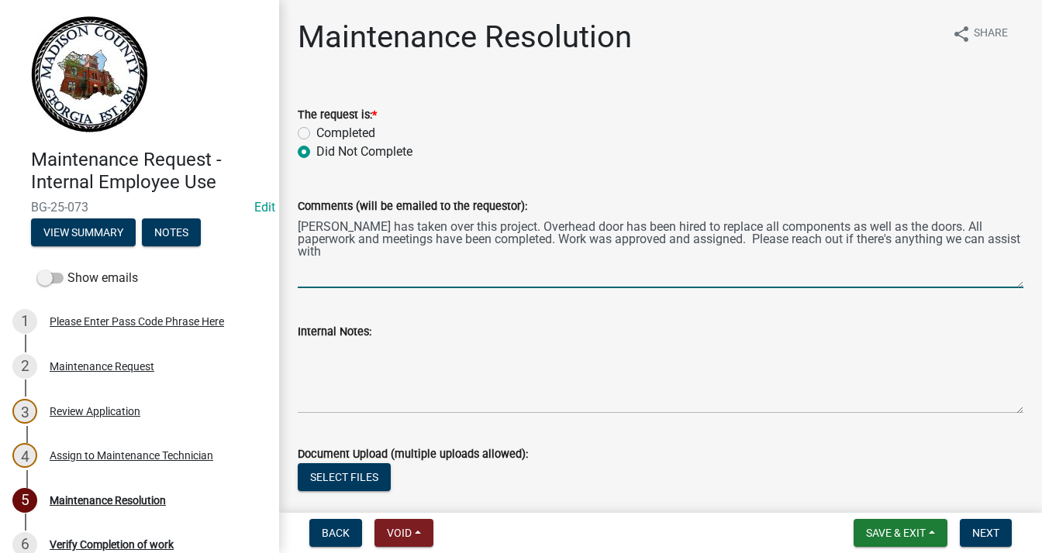
click at [995, 241] on textarea "[PERSON_NAME] has taken over this project. Overhead door has been hired to repl…" at bounding box center [661, 251] width 726 height 73
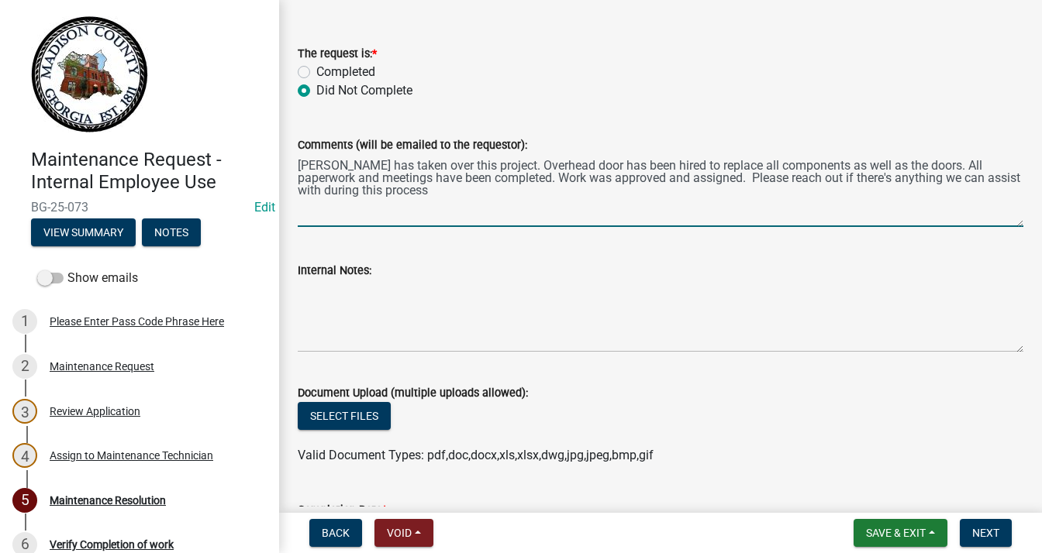
scroll to position [155, 0]
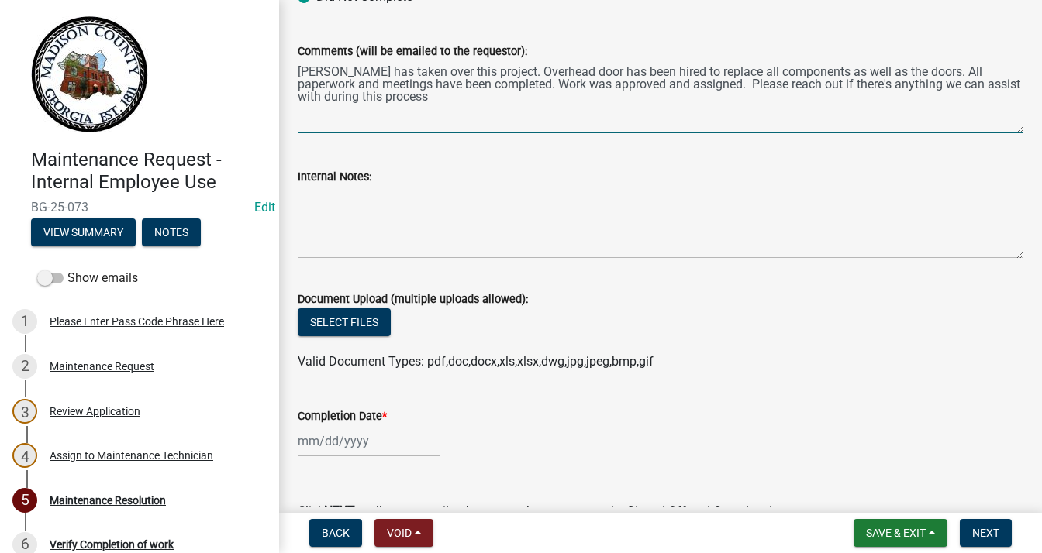
type textarea "[PERSON_NAME] has taken over this project. Overhead door has been hired to repl…"
click at [341, 450] on div at bounding box center [369, 442] width 142 height 32
select select "8"
select select "2025"
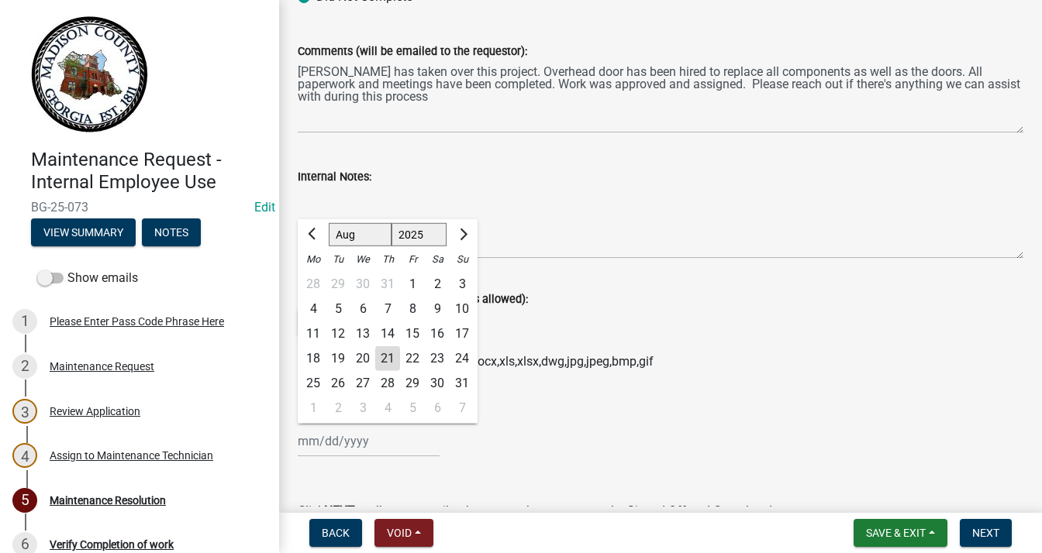
click at [392, 357] on div "21" at bounding box center [387, 358] width 25 height 25
type input "[DATE]"
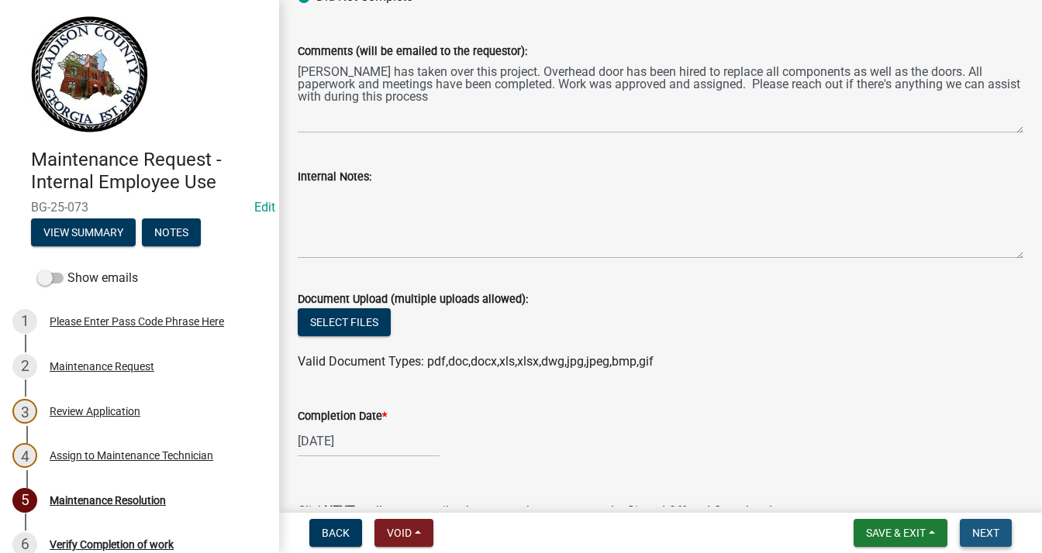
click at [995, 534] on span "Next" at bounding box center [985, 533] width 27 height 12
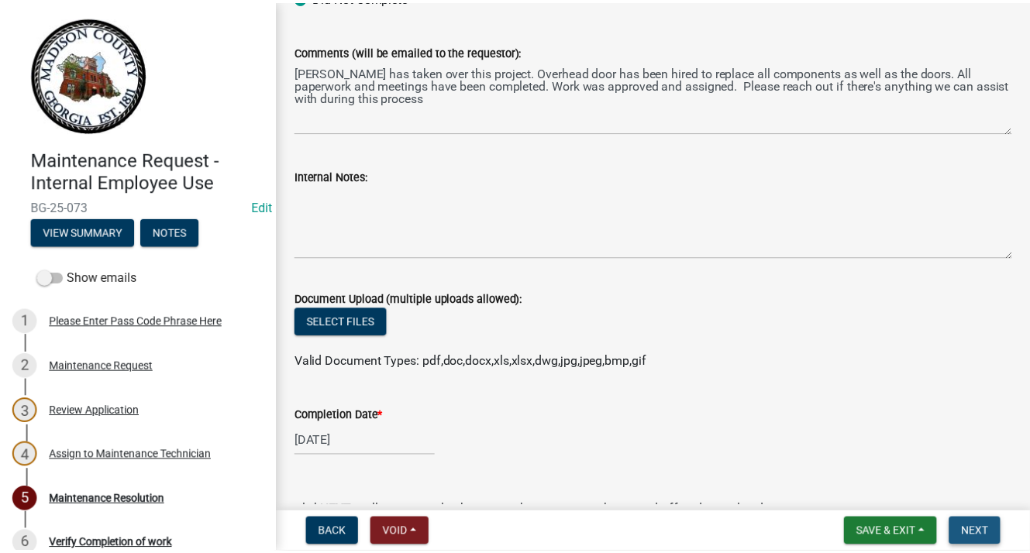
scroll to position [0, 0]
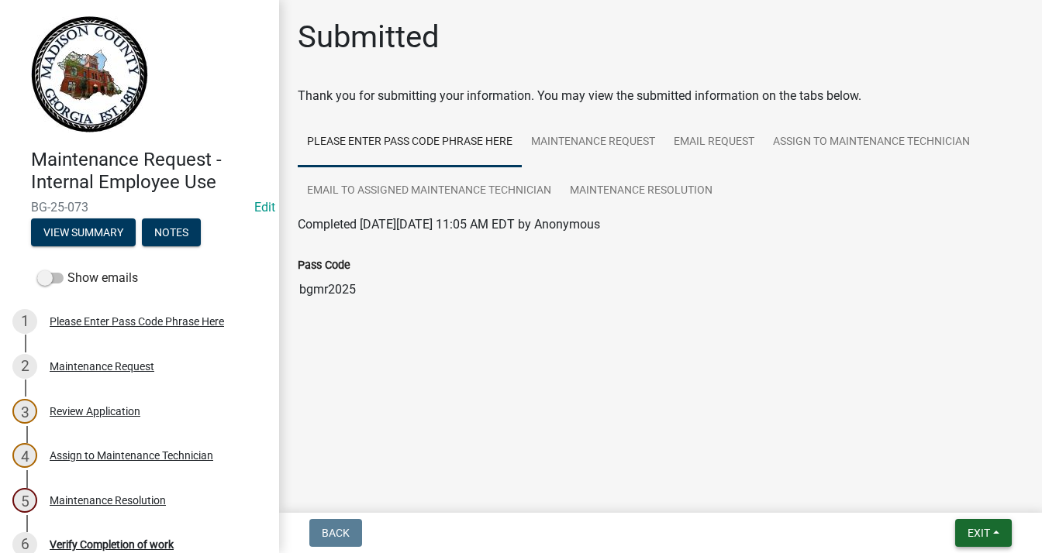
click at [996, 529] on button "Exit" at bounding box center [983, 533] width 57 height 28
click at [932, 494] on button "Save & Exit" at bounding box center [950, 492] width 124 height 37
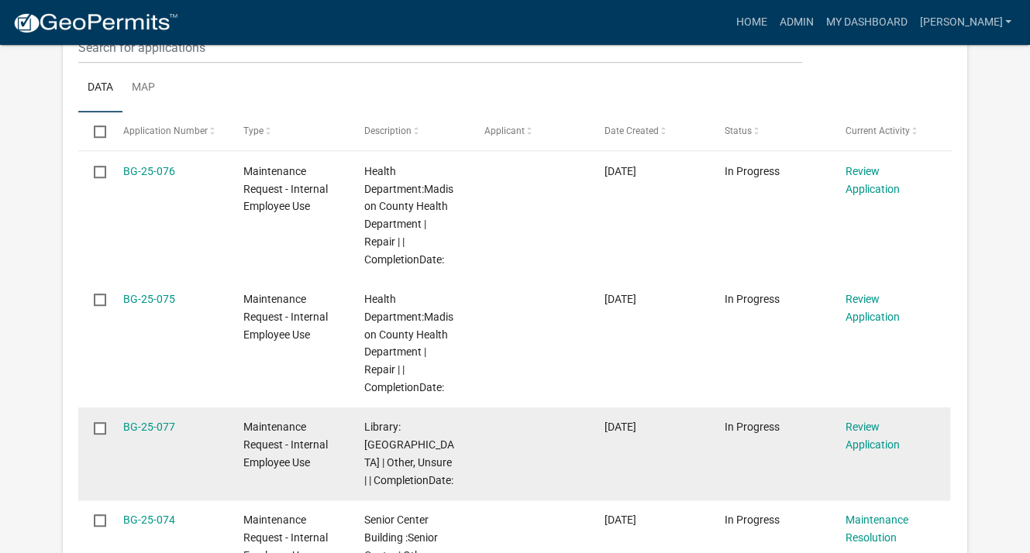
scroll to position [1085, 0]
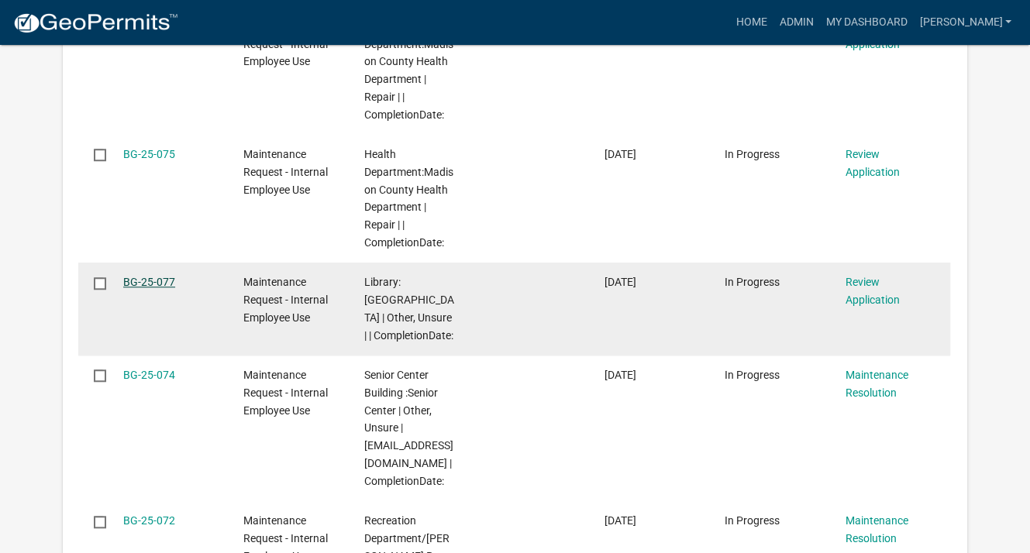
click at [136, 277] on link "BG-25-077" at bounding box center [149, 282] width 52 height 12
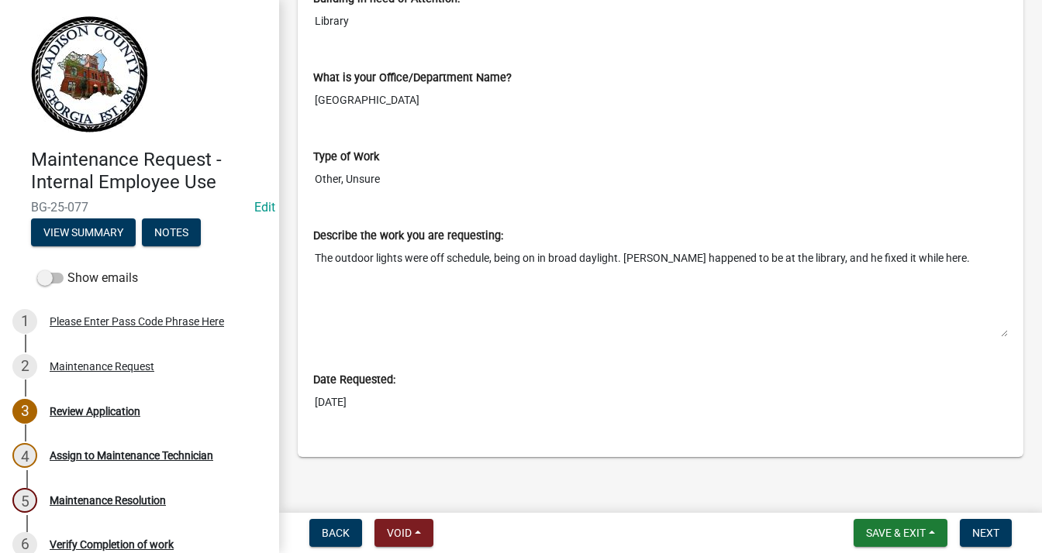
scroll to position [628, 0]
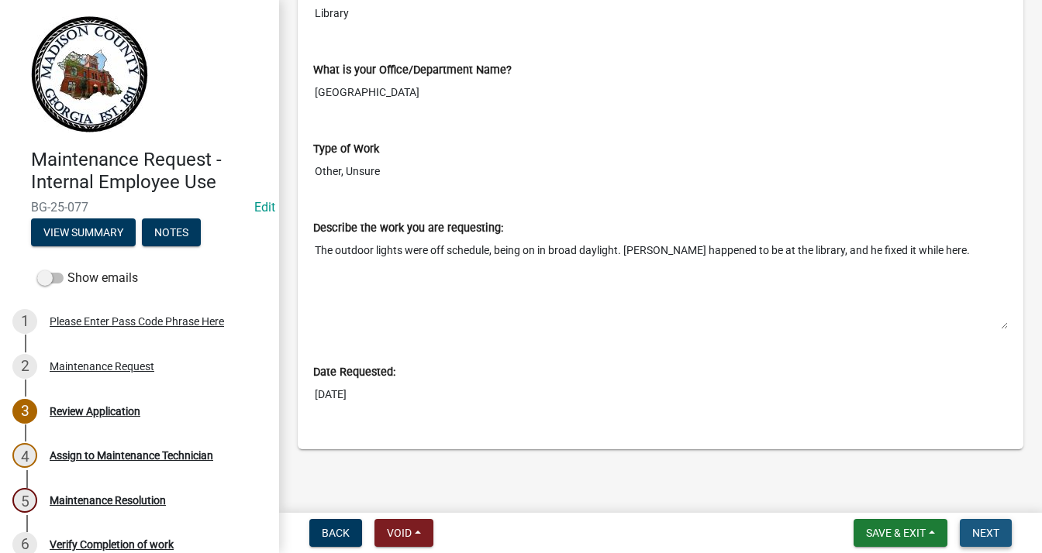
click at [972, 529] on span "Next" at bounding box center [985, 533] width 27 height 12
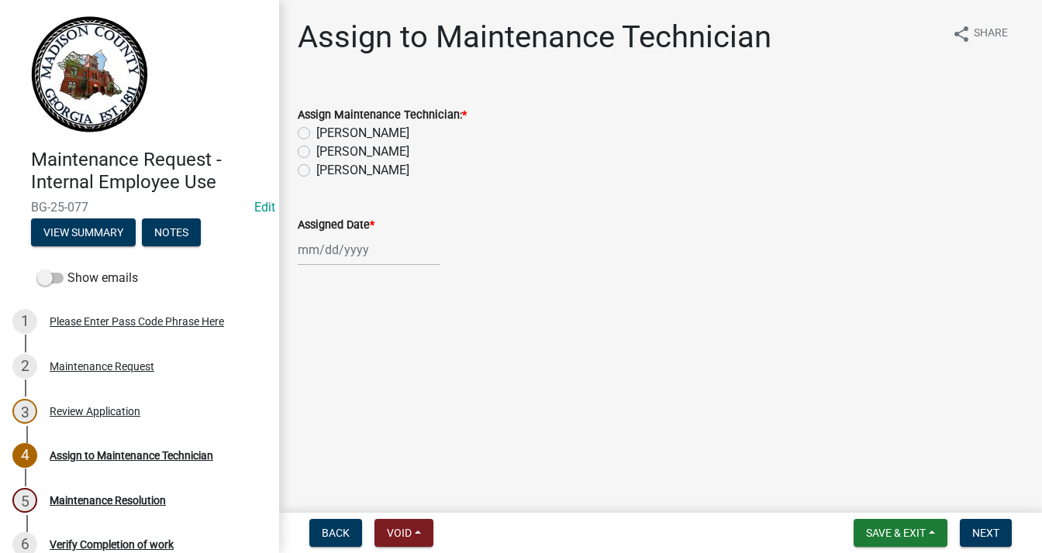
click at [316, 168] on label "[PERSON_NAME]" at bounding box center [362, 170] width 93 height 19
click at [316, 168] on input "[PERSON_NAME]" at bounding box center [321, 166] width 10 height 10
radio input "true"
click at [341, 258] on div at bounding box center [369, 250] width 142 height 32
select select "8"
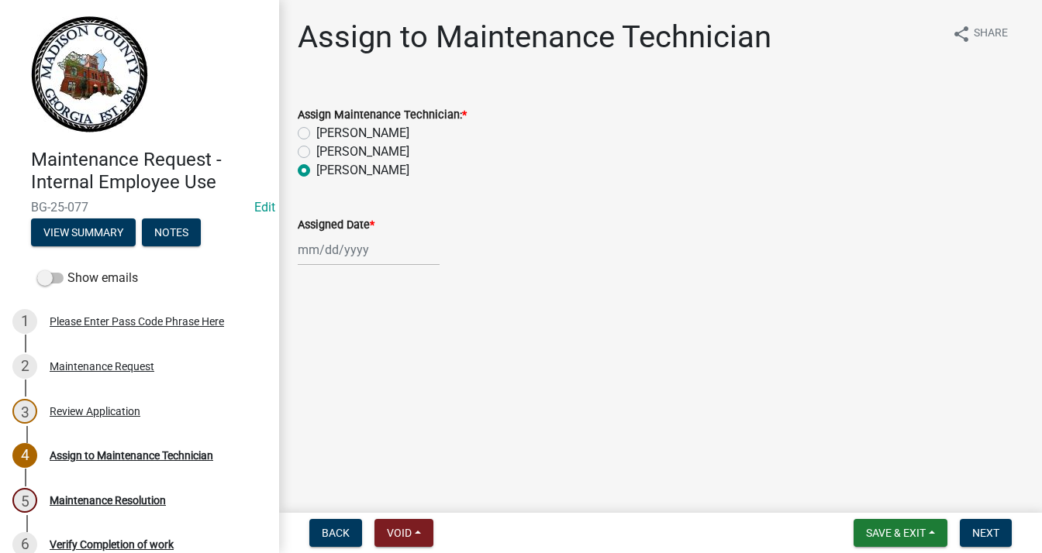
select select "2025"
click at [390, 404] on div "21" at bounding box center [387, 407] width 25 height 25
type input "[DATE]"
click at [998, 536] on button "Next" at bounding box center [986, 533] width 52 height 28
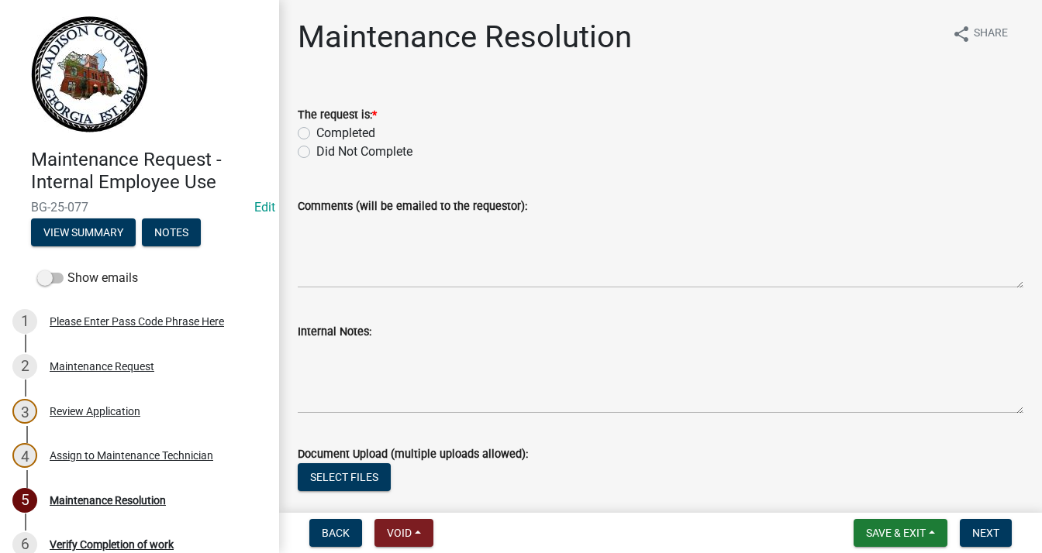
click at [316, 131] on label "Completed" at bounding box center [345, 133] width 59 height 19
click at [316, 131] on input "Completed" at bounding box center [321, 129] width 10 height 10
radio input "true"
click at [386, 240] on textarea "Comments (will be emailed to the requestor):" at bounding box center [661, 251] width 726 height 73
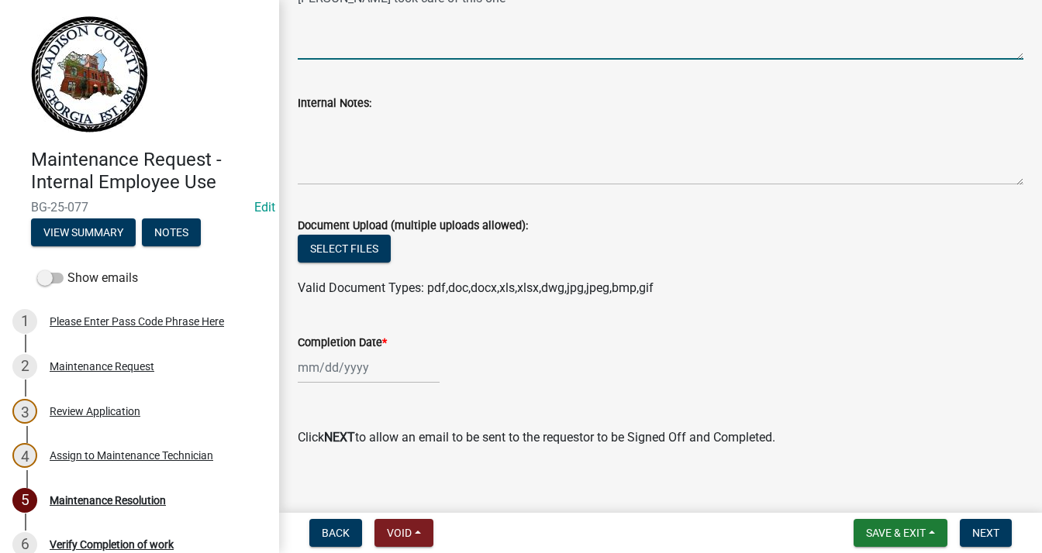
scroll to position [233, 0]
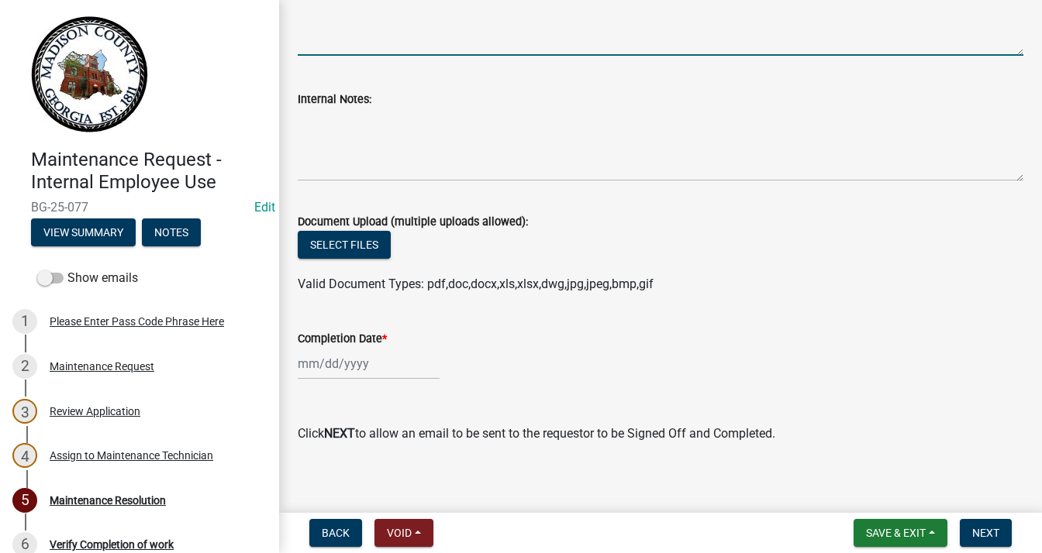
type textarea "[PERSON_NAME] took care of this one"
click at [350, 367] on div at bounding box center [369, 364] width 142 height 32
select select "8"
select select "2025"
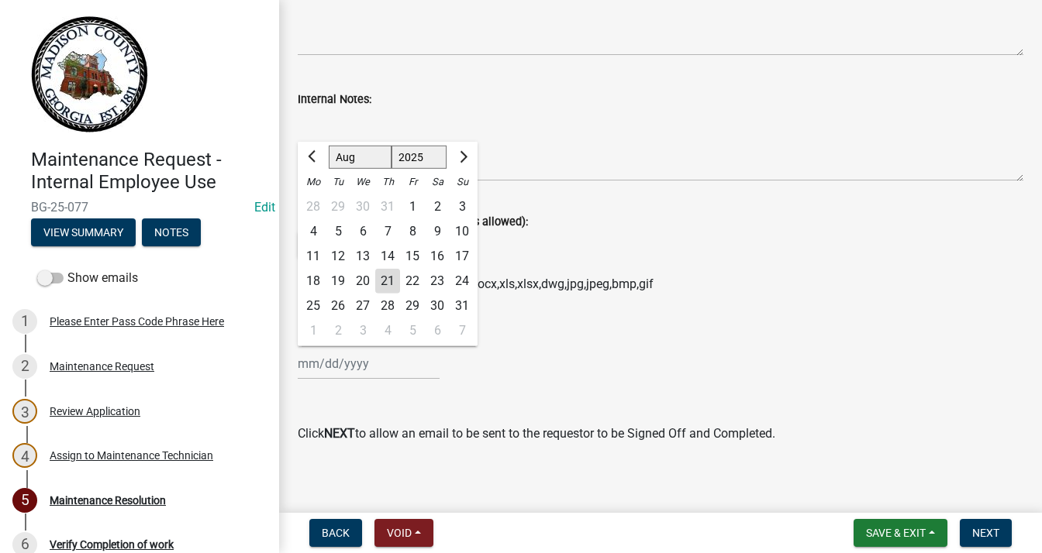
click at [391, 281] on div "21" at bounding box center [387, 281] width 25 height 25
type input "[DATE]"
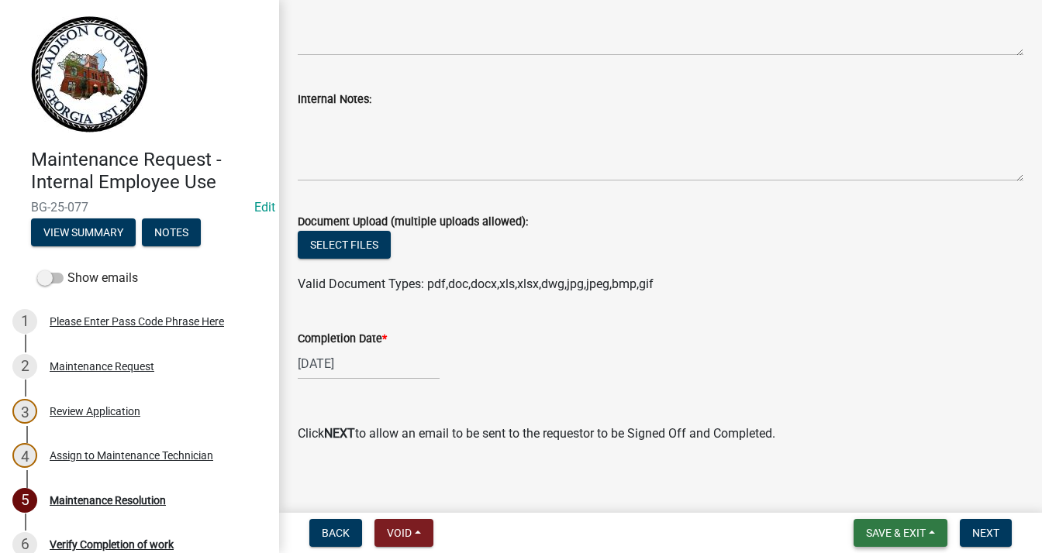
click at [895, 528] on span "Save & Exit" at bounding box center [896, 533] width 60 height 12
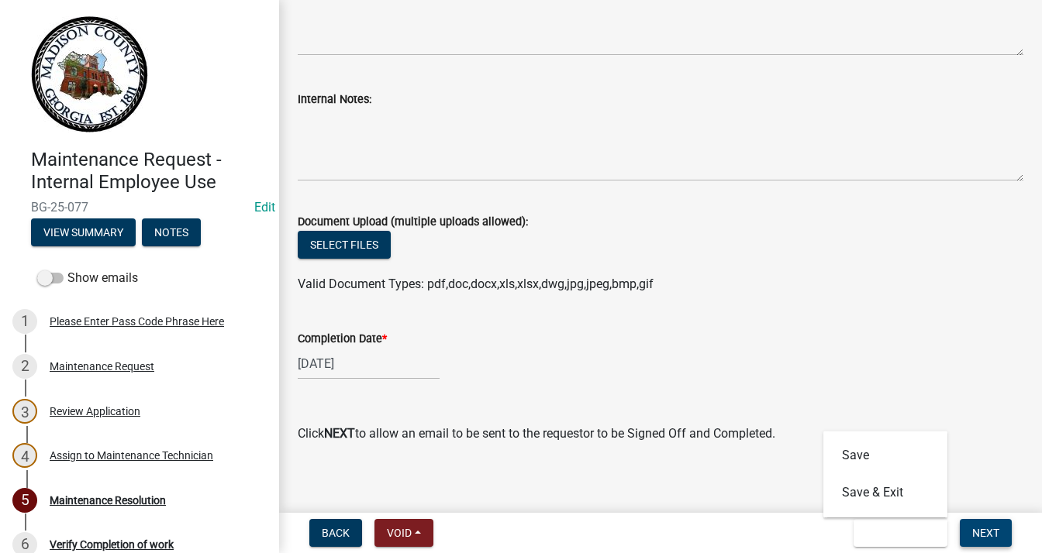
click at [991, 531] on span "Next" at bounding box center [985, 533] width 27 height 12
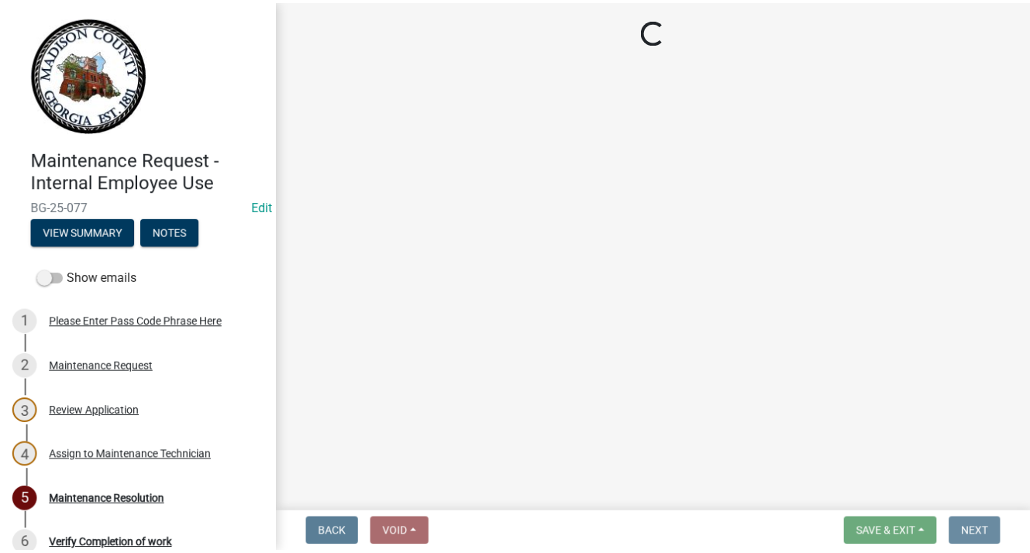
scroll to position [0, 0]
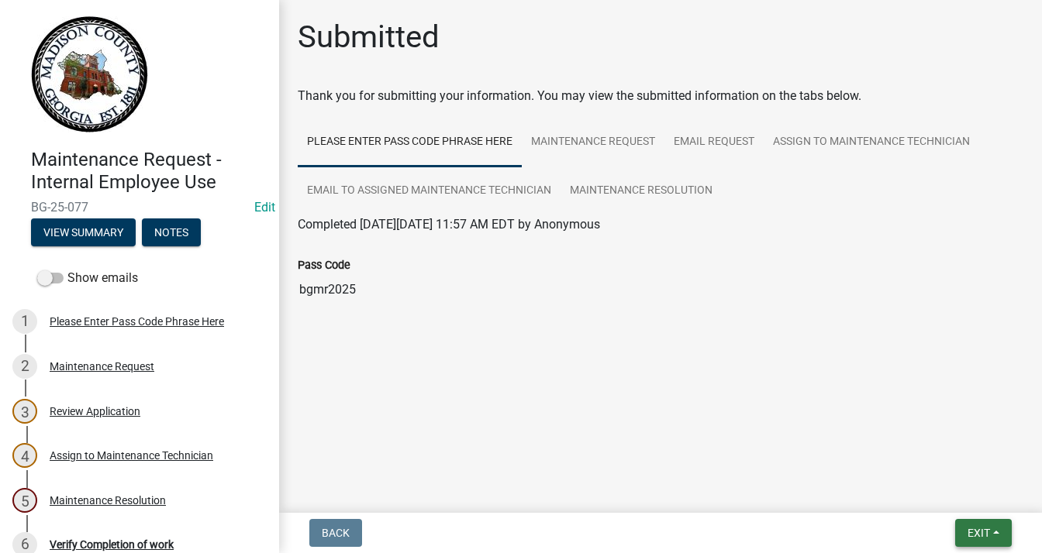
click at [961, 528] on button "Exit" at bounding box center [983, 533] width 57 height 28
click at [941, 488] on button "Save & Exit" at bounding box center [950, 492] width 124 height 37
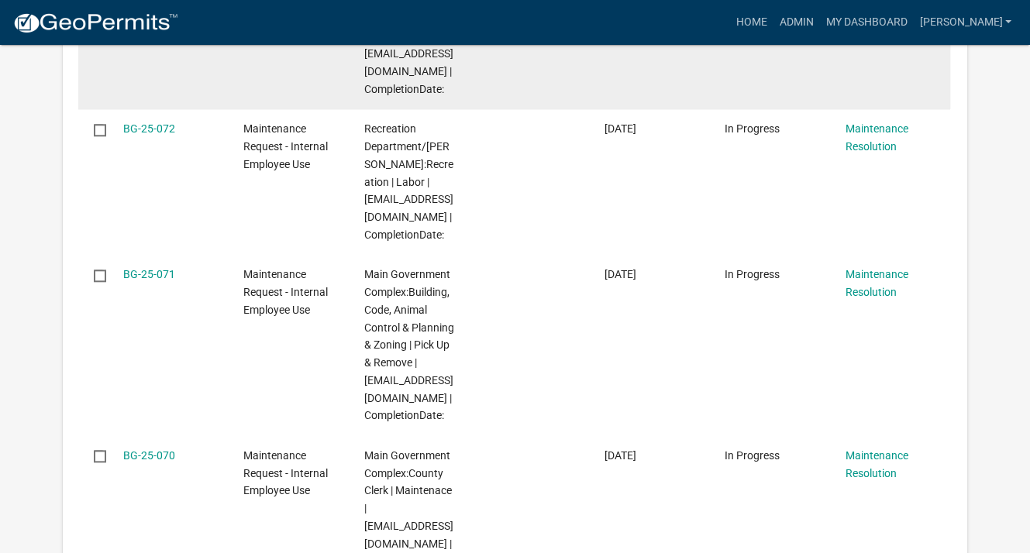
scroll to position [1395, 0]
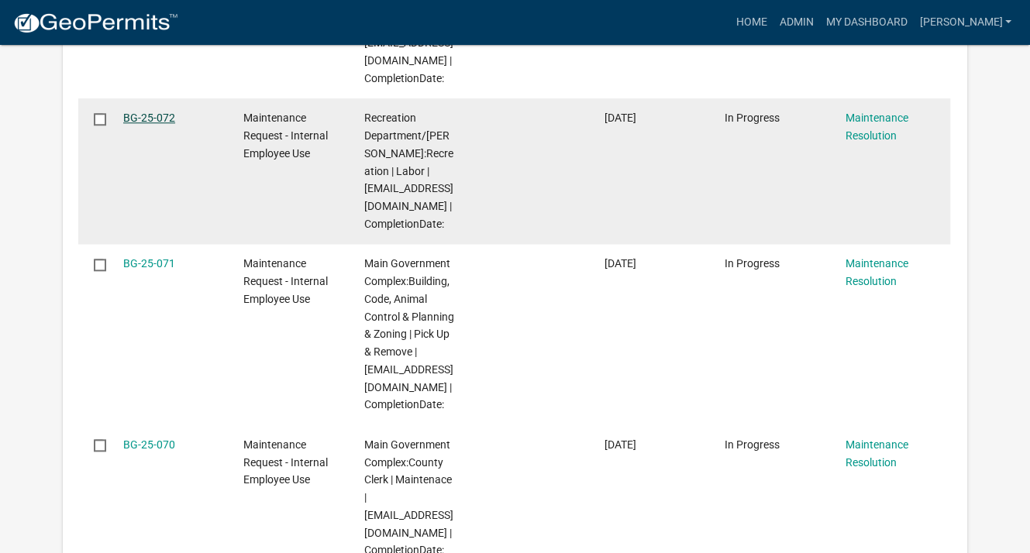
click at [168, 115] on link "BG-25-072" at bounding box center [149, 118] width 52 height 12
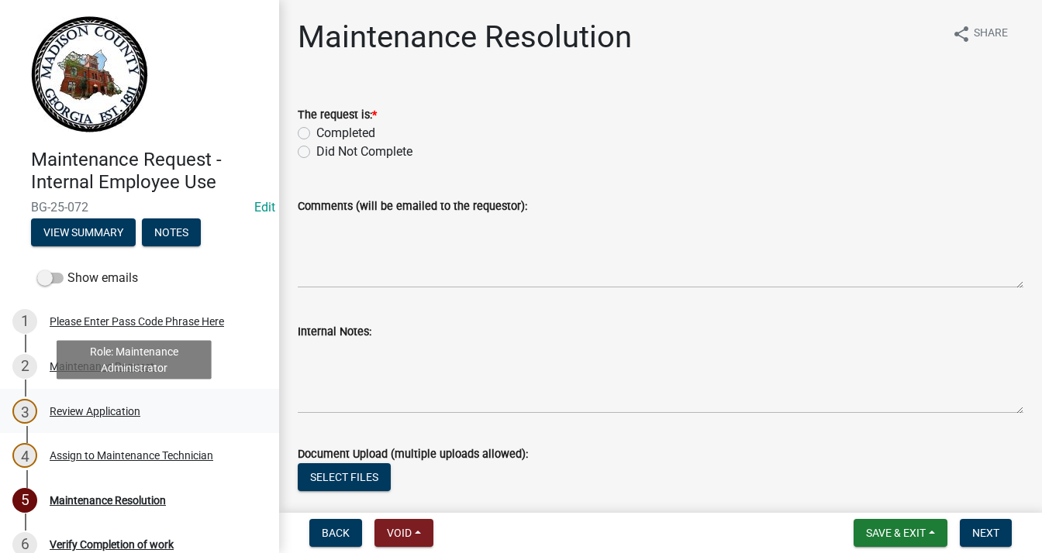
click at [129, 412] on div "Review Application" at bounding box center [95, 411] width 91 height 11
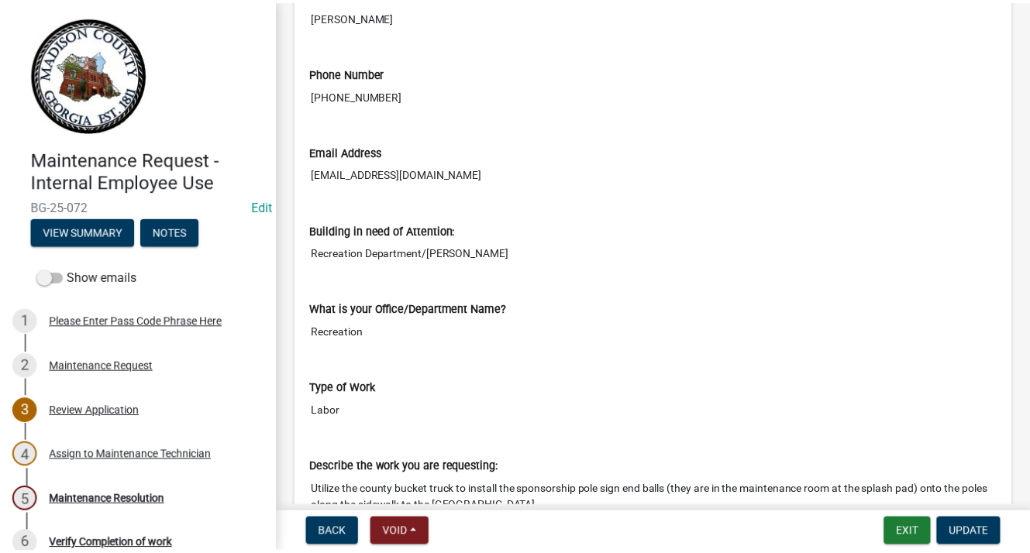
scroll to position [465, 0]
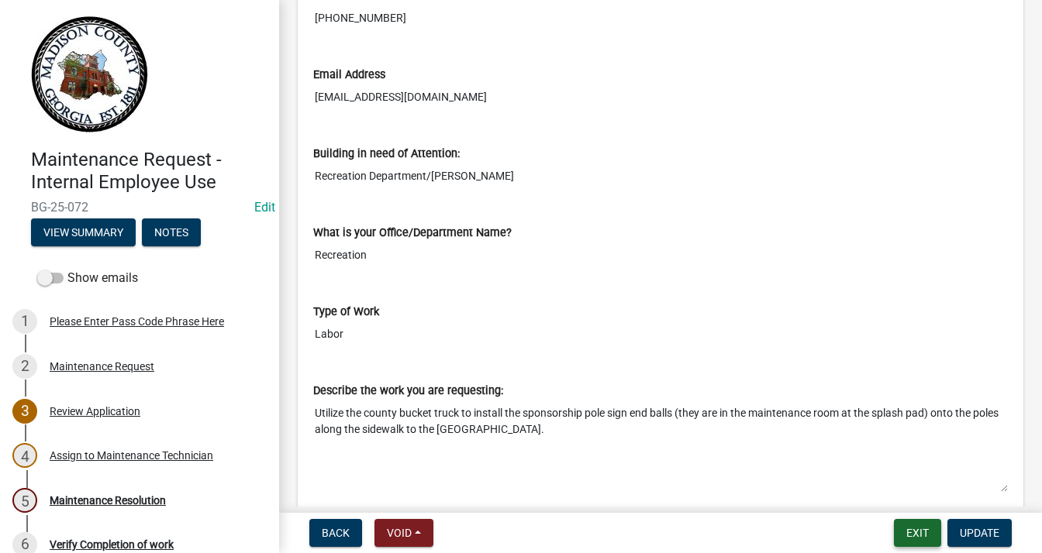
click at [924, 534] on button "Exit" at bounding box center [917, 533] width 47 height 28
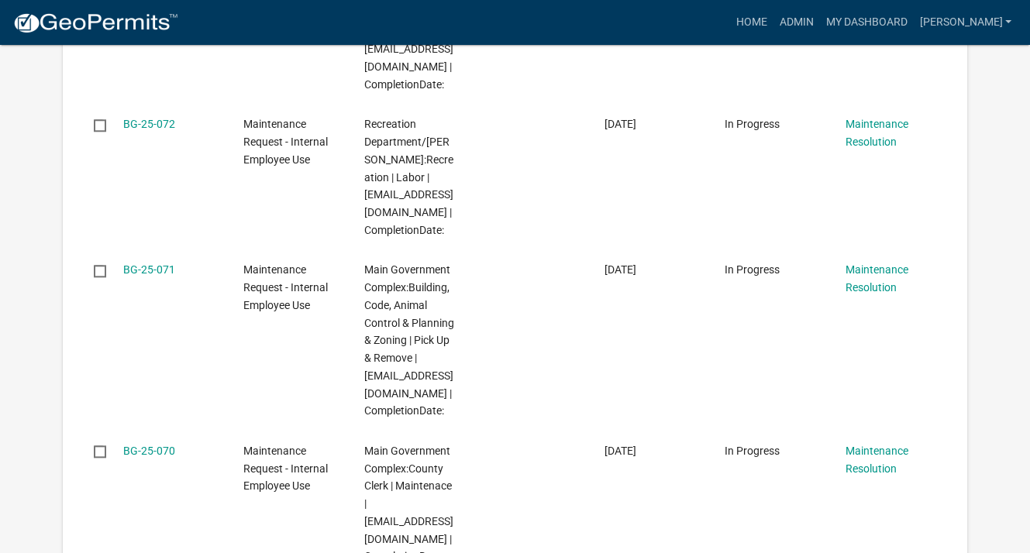
scroll to position [1395, 0]
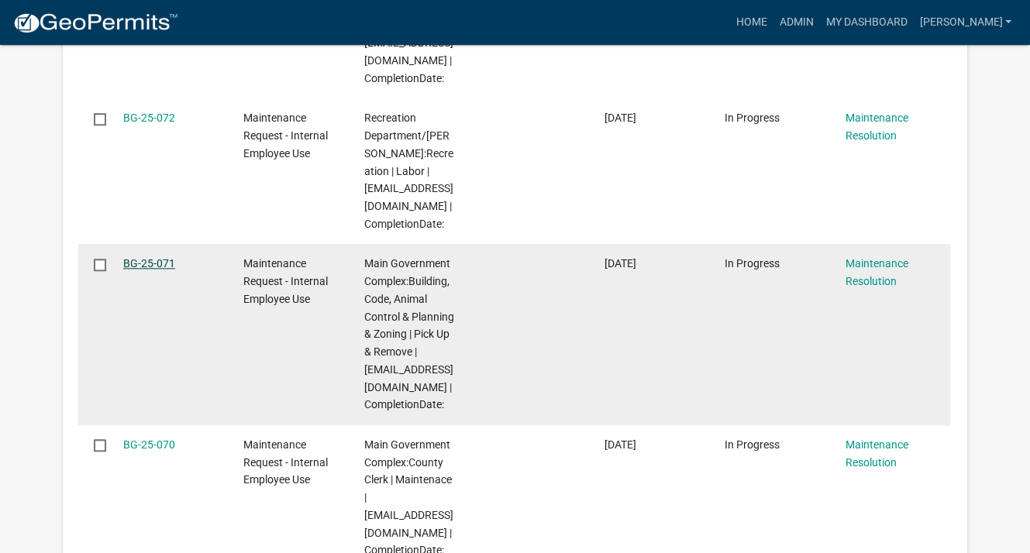
click at [150, 270] on link "BG-25-071" at bounding box center [149, 263] width 52 height 12
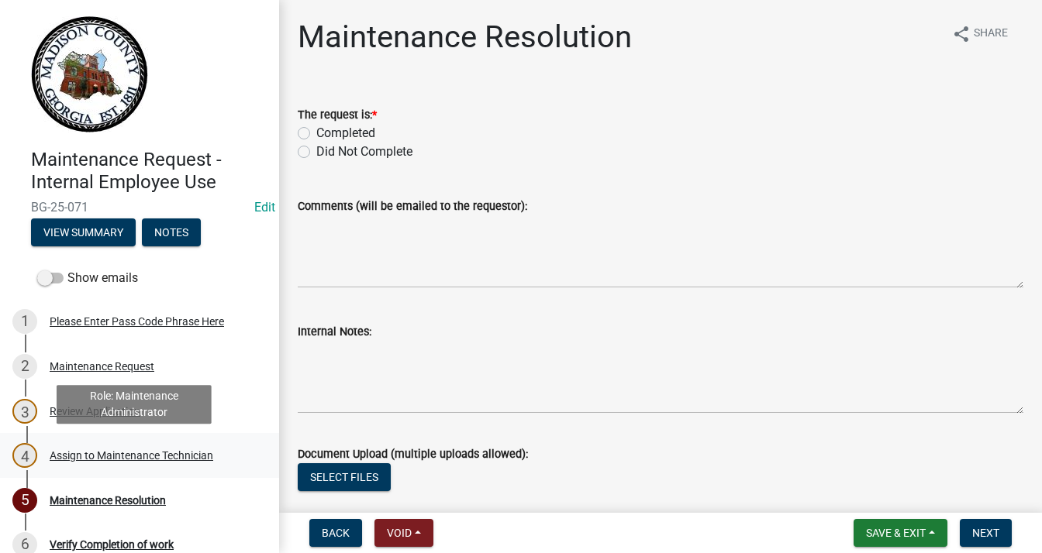
click at [99, 455] on div "Assign to Maintenance Technician" at bounding box center [132, 455] width 164 height 11
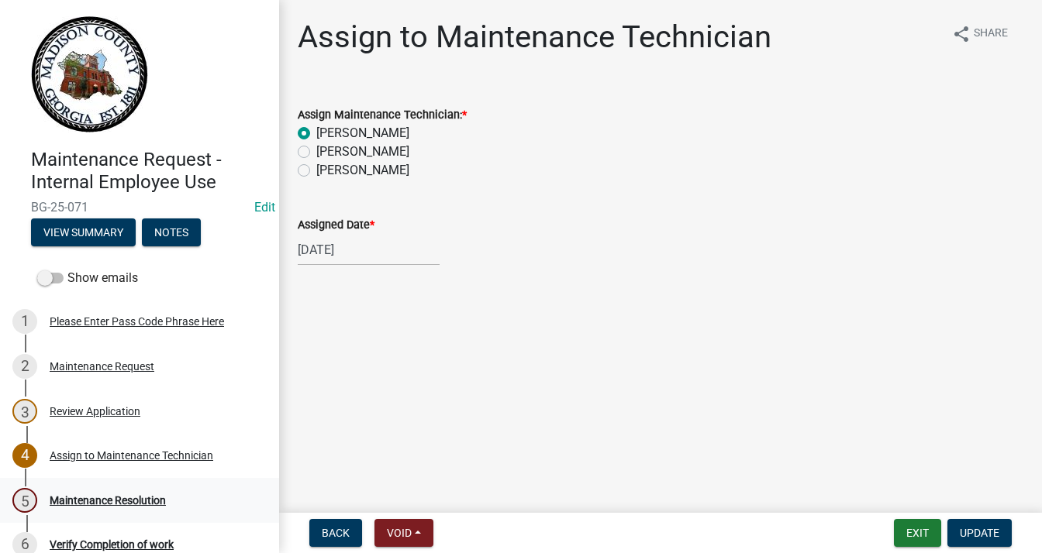
click at [136, 503] on div "Maintenance Resolution" at bounding box center [108, 500] width 116 height 11
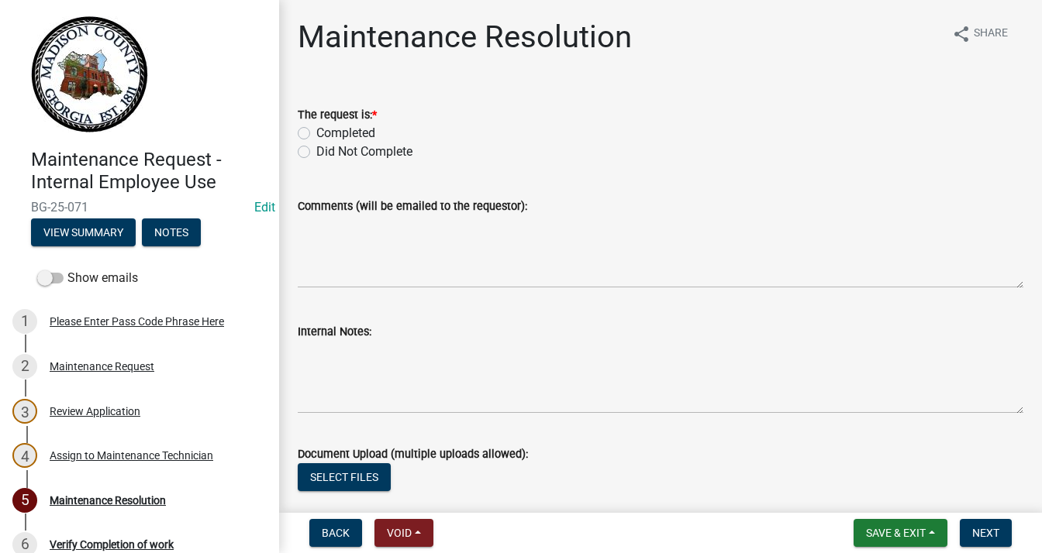
click at [316, 130] on label "Completed" at bounding box center [345, 133] width 59 height 19
click at [316, 130] on input "Completed" at bounding box center [321, 129] width 10 height 10
radio input "true"
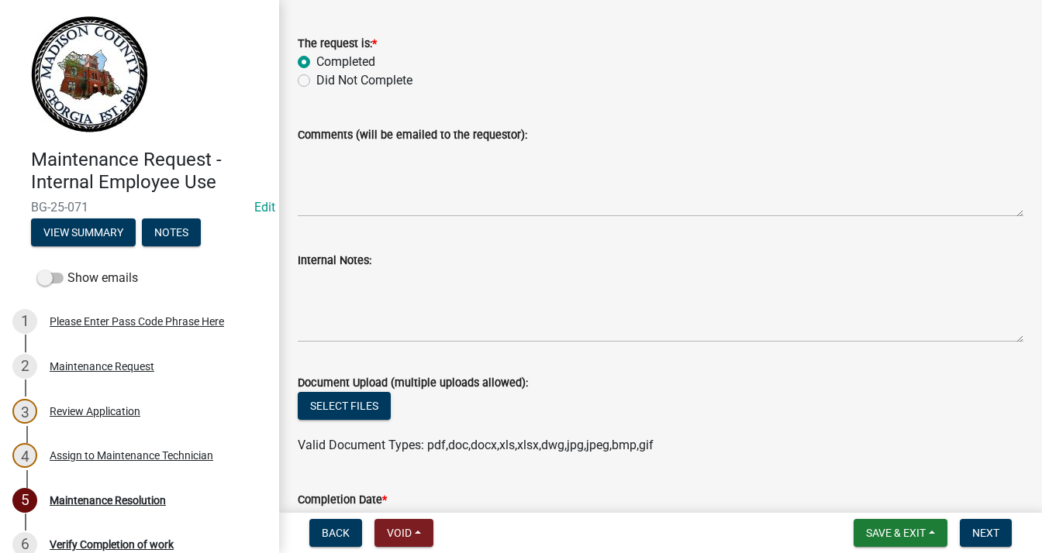
scroll to position [155, 0]
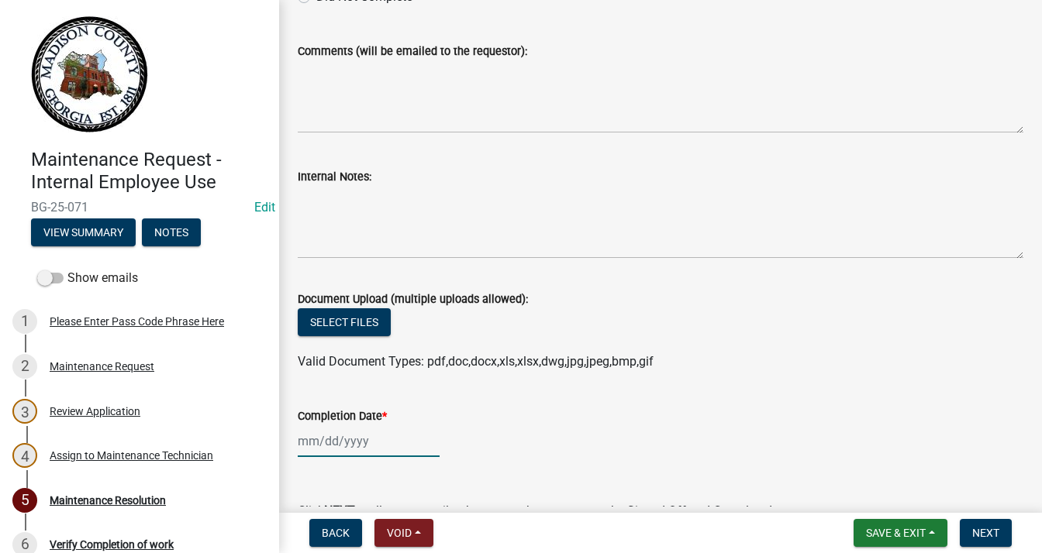
click at [310, 444] on div at bounding box center [369, 442] width 142 height 32
select select "8"
select select "2025"
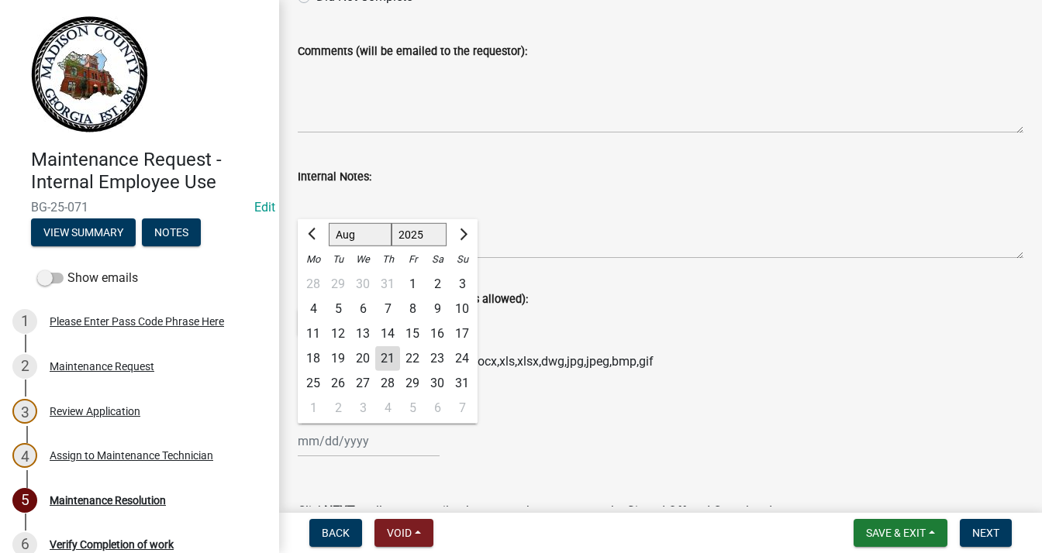
click at [365, 357] on div "20" at bounding box center [362, 358] width 25 height 25
type input "[DATE]"
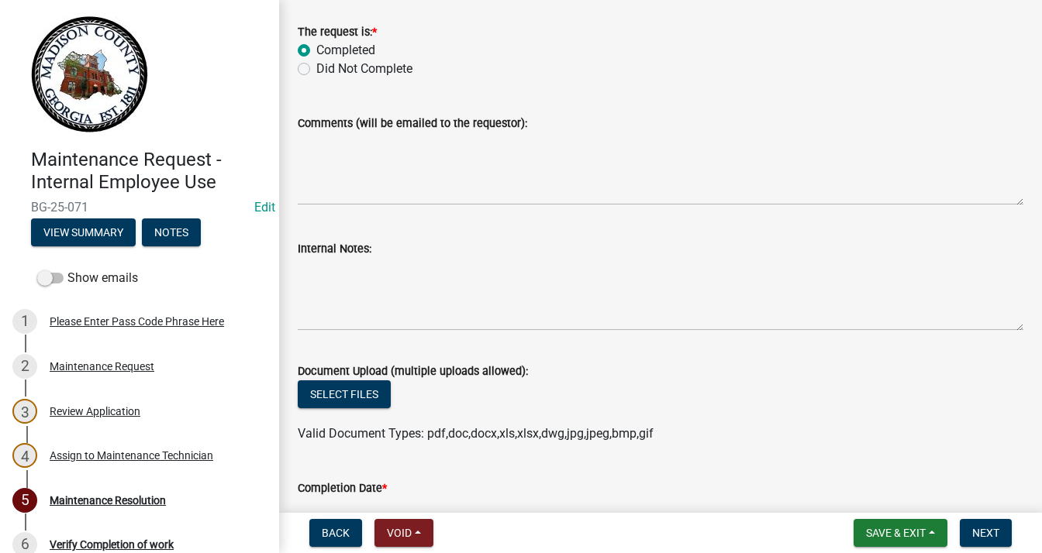
scroll to position [0, 0]
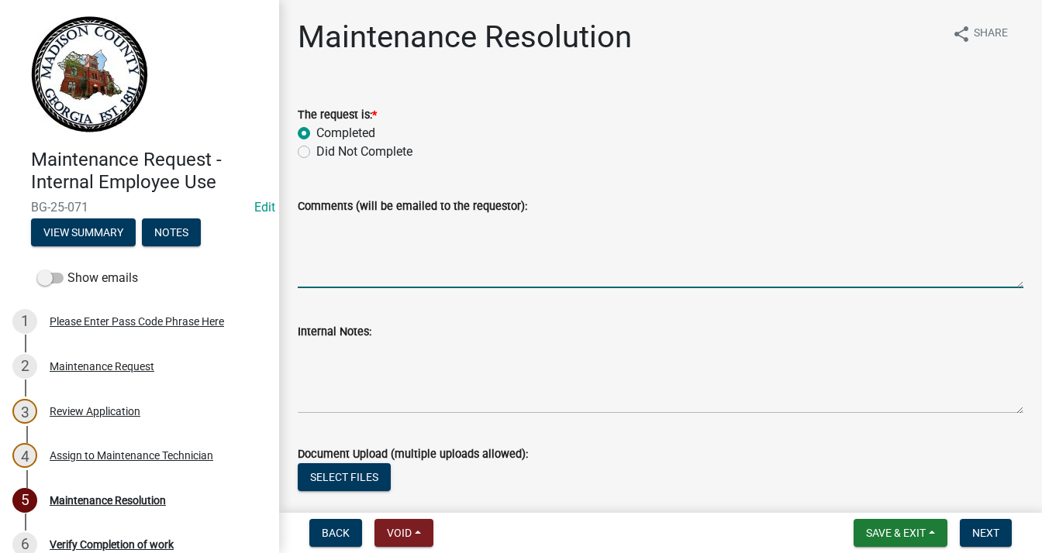
click at [347, 276] on textarea "Comments (will be emailed to the requestor):" at bounding box center [661, 251] width 726 height 73
type textarea "C"
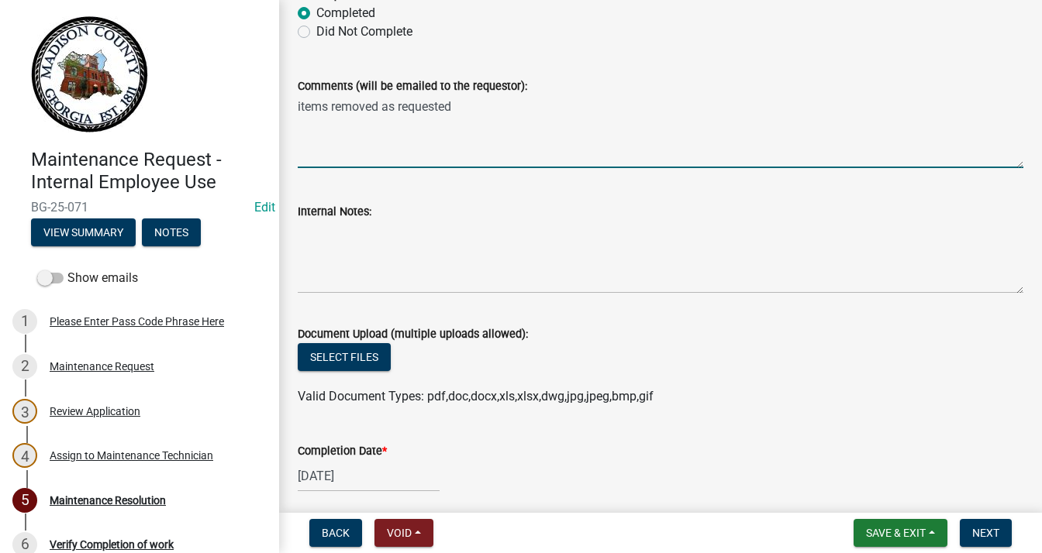
scroll to position [233, 0]
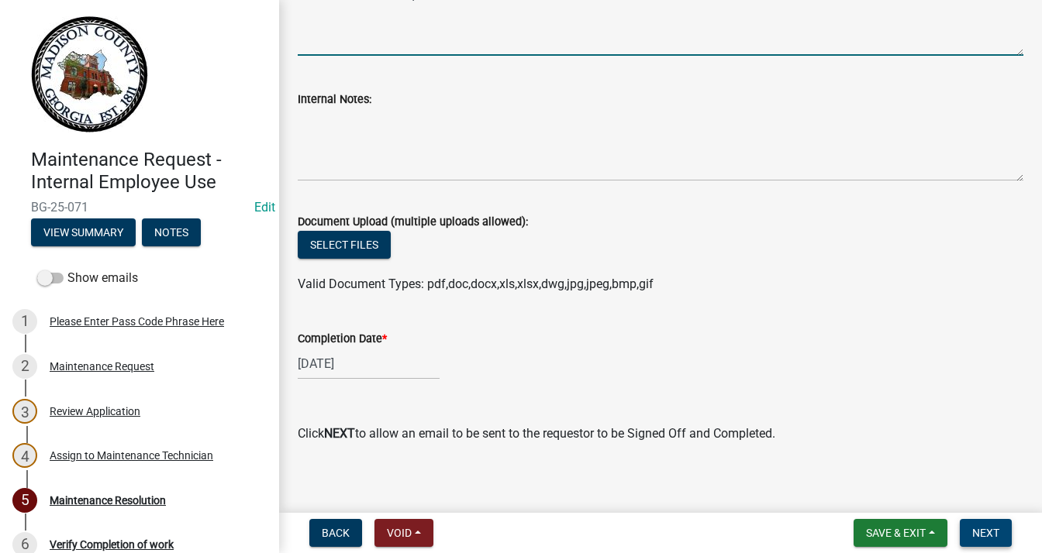
type textarea "items removed as requested"
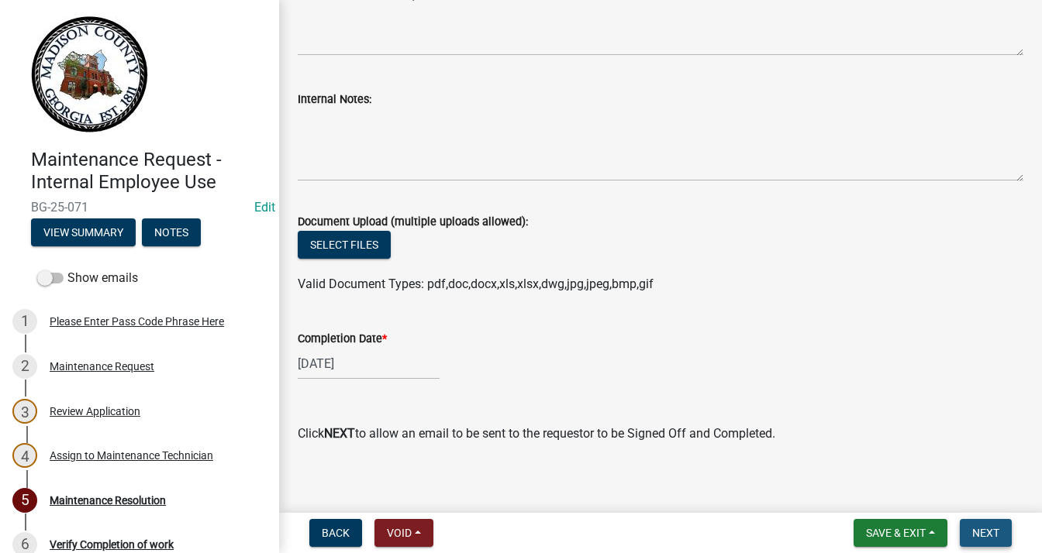
click at [980, 528] on span "Next" at bounding box center [985, 533] width 27 height 12
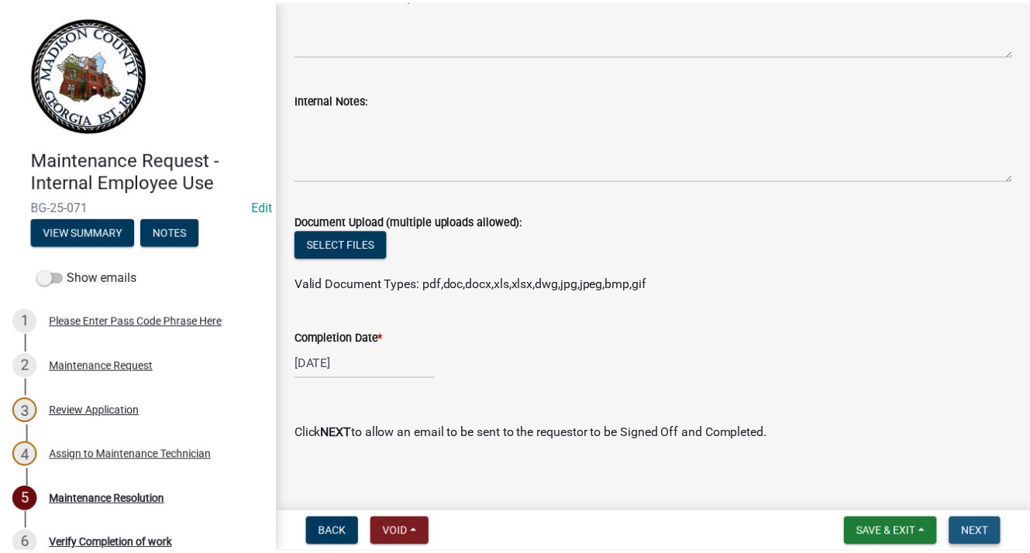
scroll to position [0, 0]
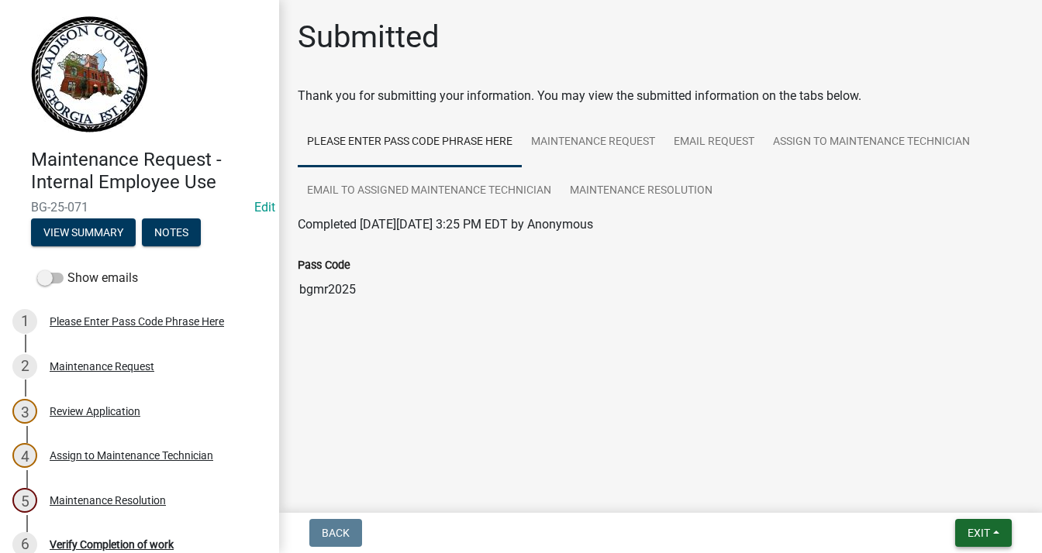
click at [967, 529] on span "Exit" at bounding box center [978, 533] width 22 height 12
click at [942, 498] on button "Save & Exit" at bounding box center [950, 492] width 124 height 37
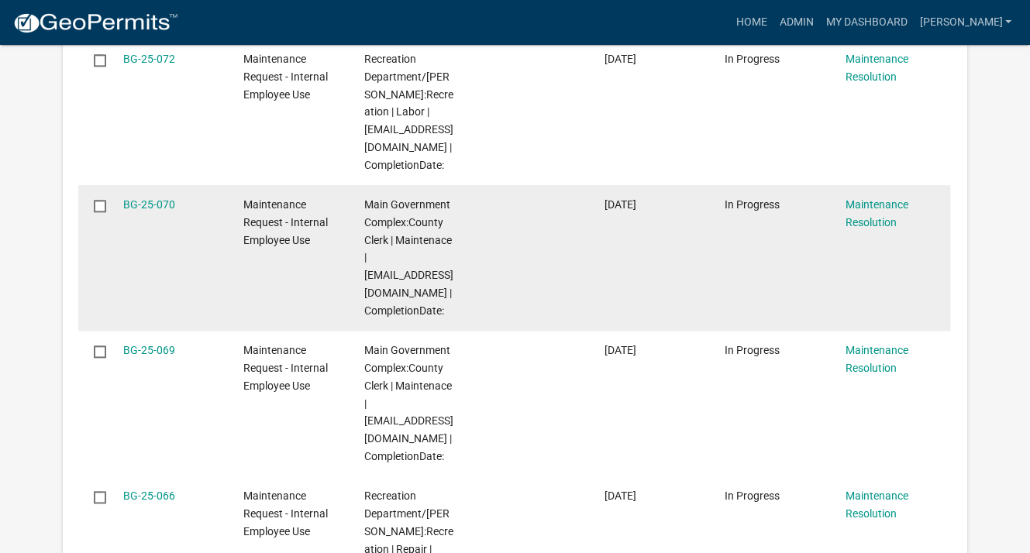
scroll to position [1628, 0]
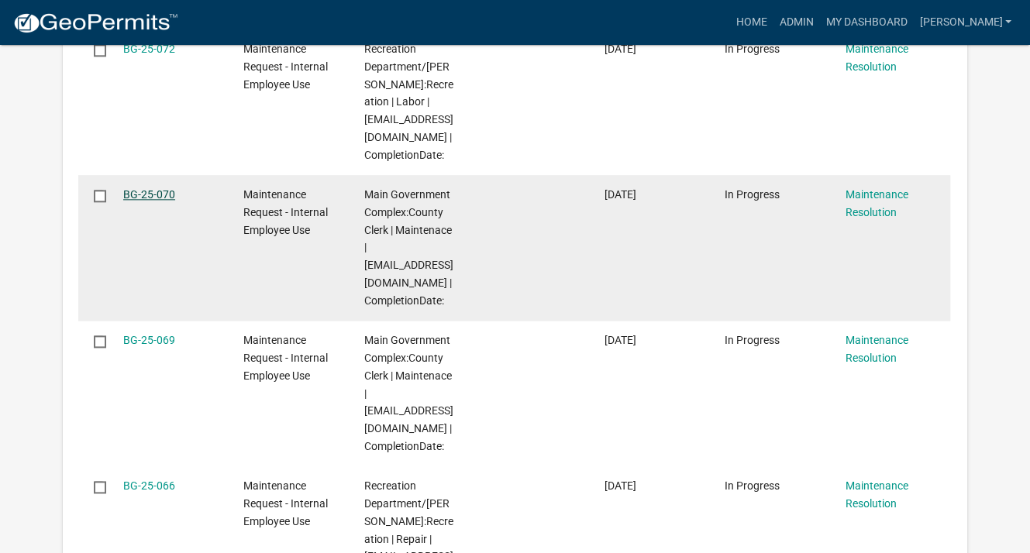
click at [141, 192] on link "BG-25-070" at bounding box center [149, 194] width 52 height 12
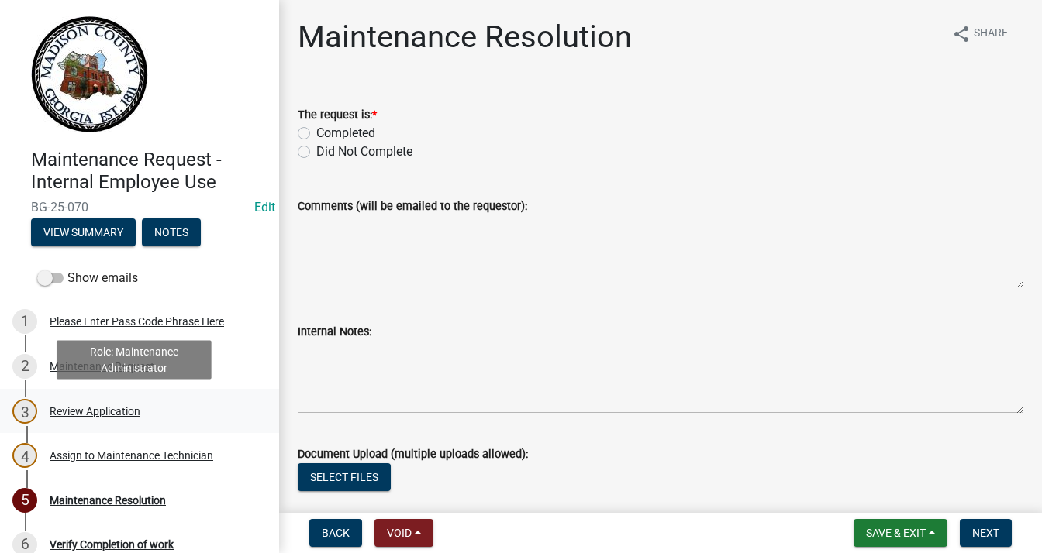
click at [129, 409] on div "Review Application" at bounding box center [95, 411] width 91 height 11
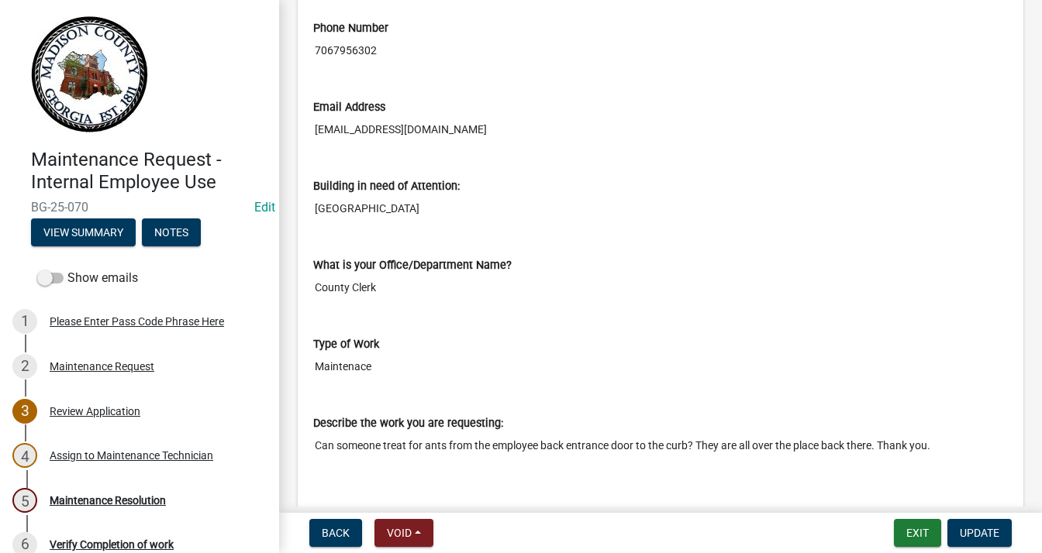
scroll to position [465, 0]
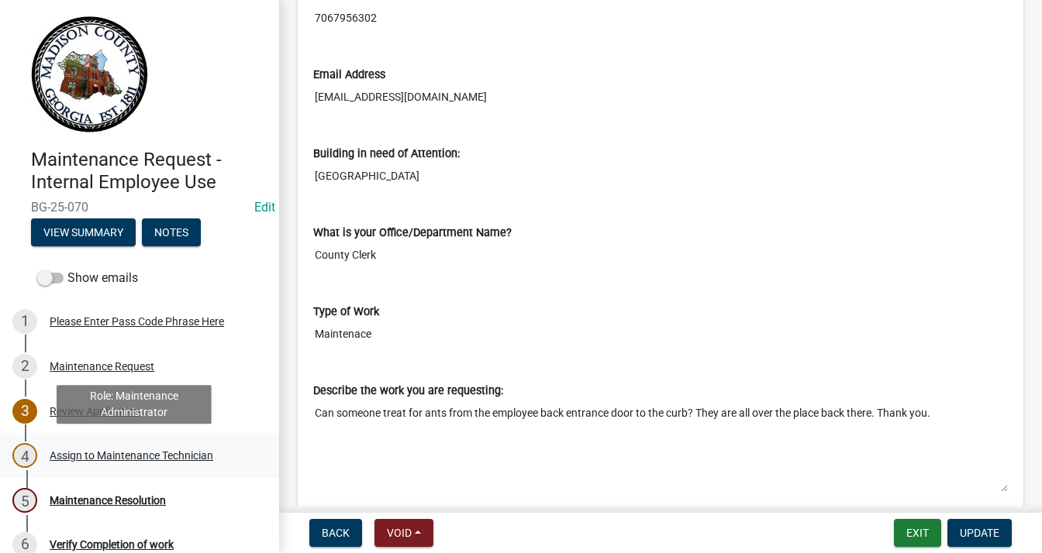
click at [166, 452] on div "Assign to Maintenance Technician" at bounding box center [132, 455] width 164 height 11
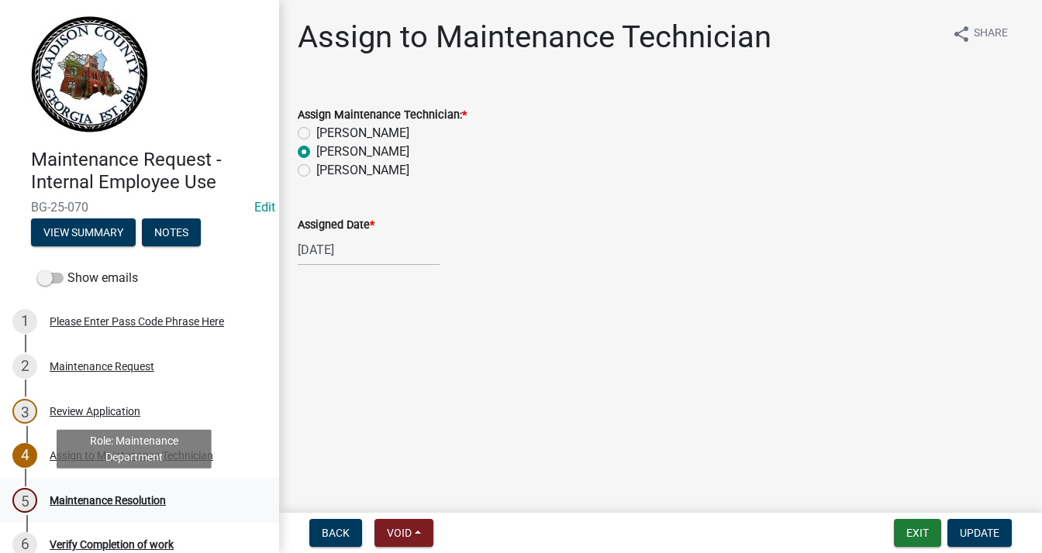
click at [149, 502] on div "Maintenance Resolution" at bounding box center [108, 500] width 116 height 11
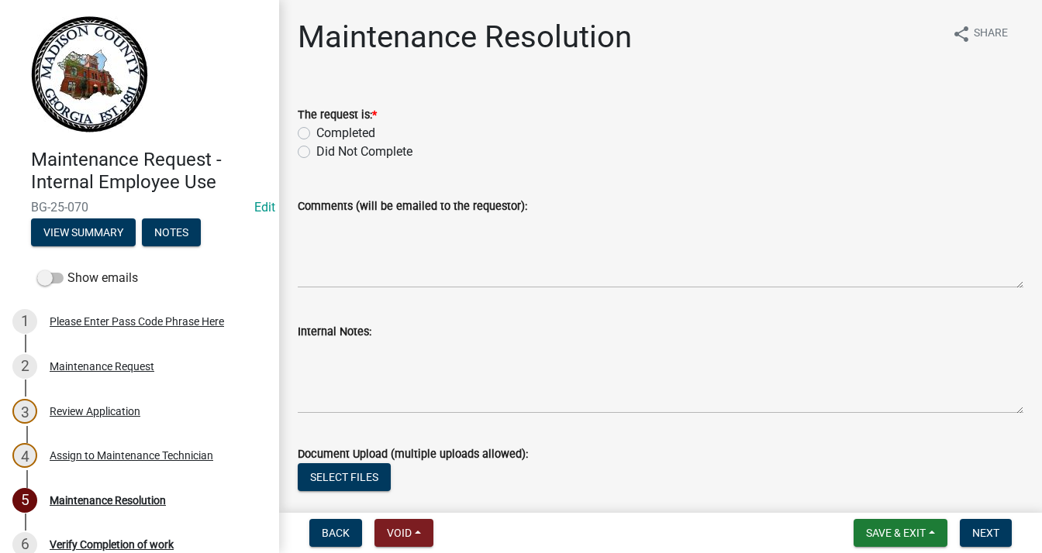
click at [316, 133] on label "Completed" at bounding box center [345, 133] width 59 height 19
click at [316, 133] on input "Completed" at bounding box center [321, 129] width 10 height 10
radio input "true"
click at [377, 233] on textarea "Comments (will be emailed to the requestor):" at bounding box center [661, 251] width 726 height 73
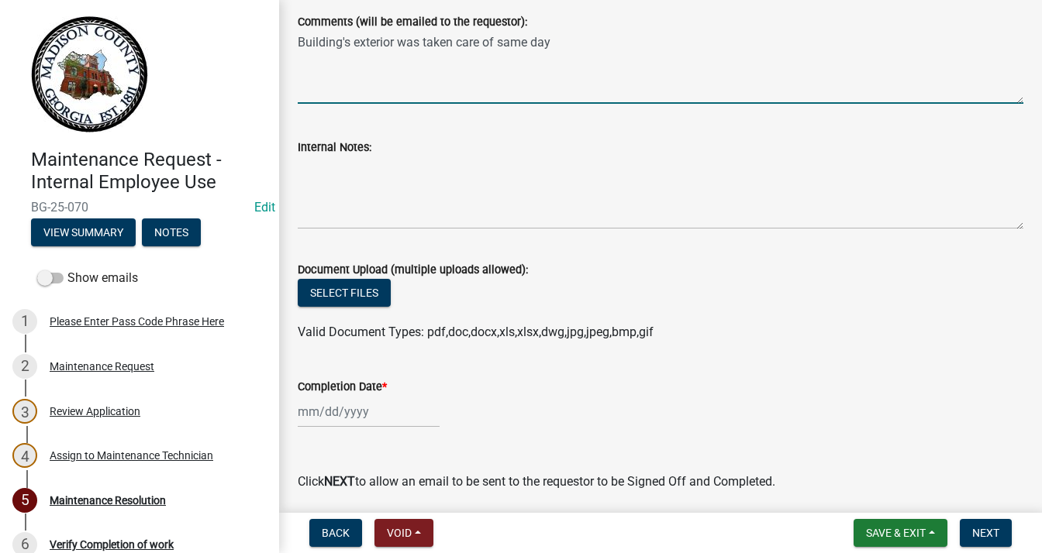
scroll to position [233, 0]
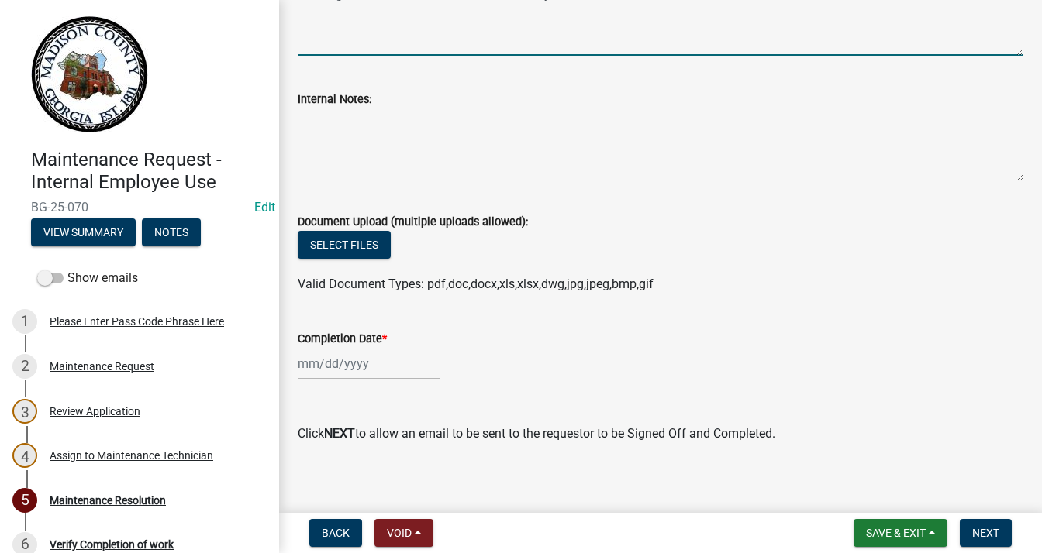
type textarea "Building's exterior was taken care of same day"
click at [361, 371] on div at bounding box center [369, 364] width 142 height 32
select select "8"
select select "2025"
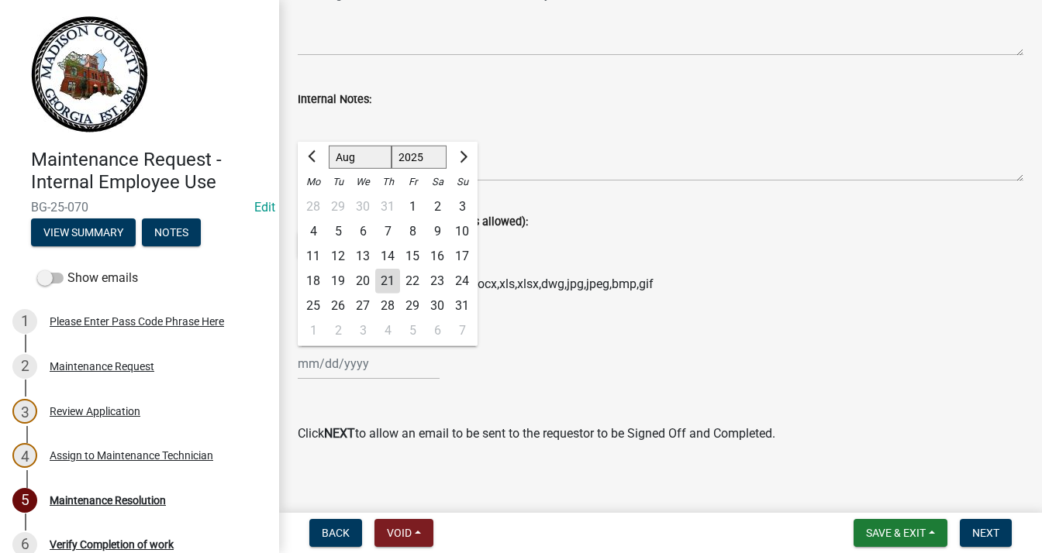
click at [366, 278] on div "20" at bounding box center [362, 281] width 25 height 25
type input "[DATE]"
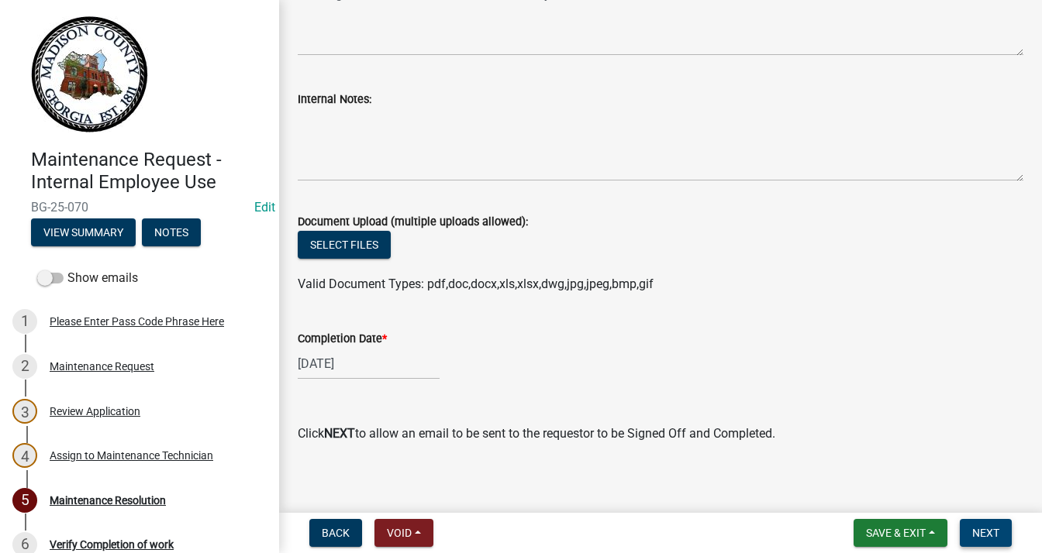
click at [983, 527] on span "Next" at bounding box center [985, 533] width 27 height 12
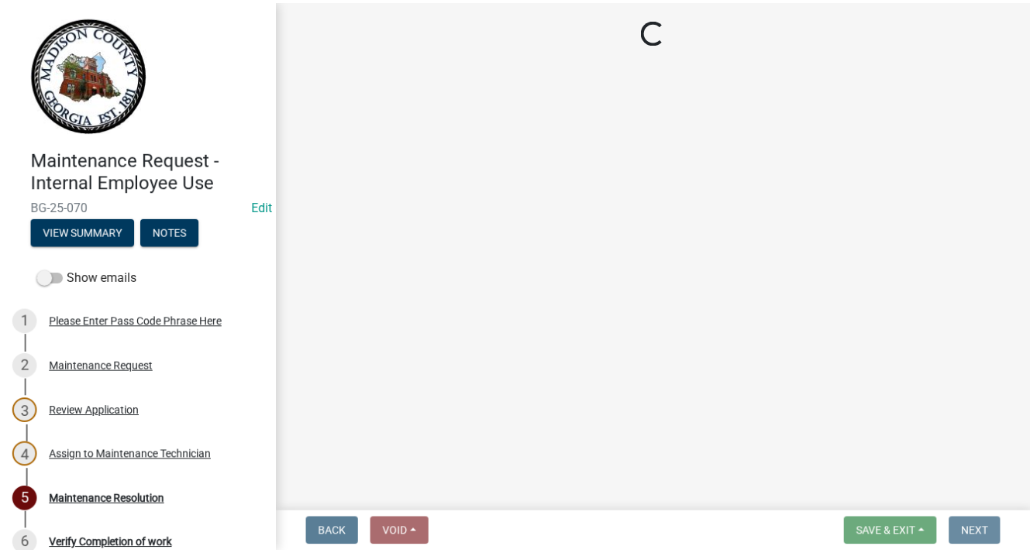
scroll to position [0, 0]
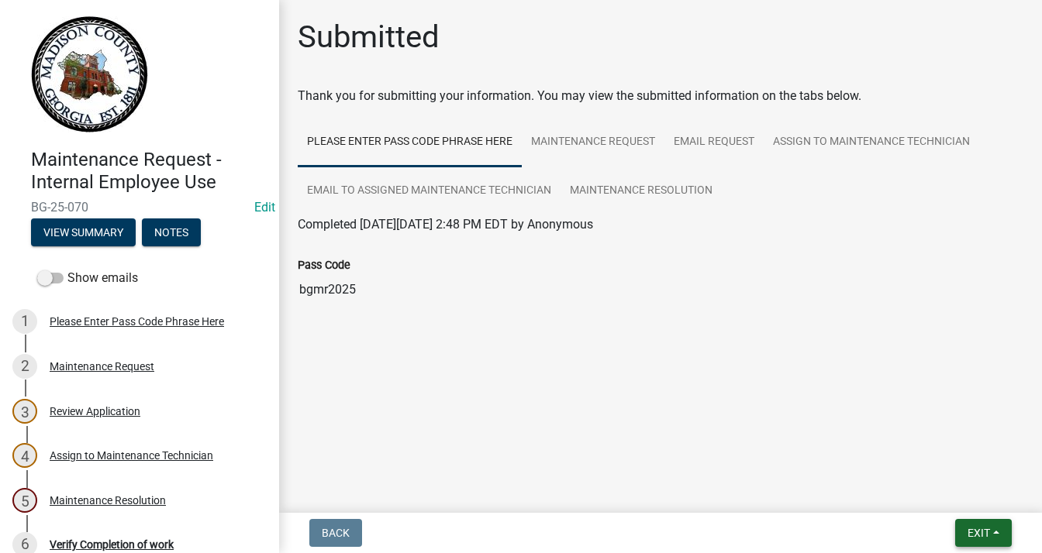
click at [967, 530] on span "Exit" at bounding box center [978, 533] width 22 height 12
click at [948, 495] on button "Save & Exit" at bounding box center [950, 492] width 124 height 37
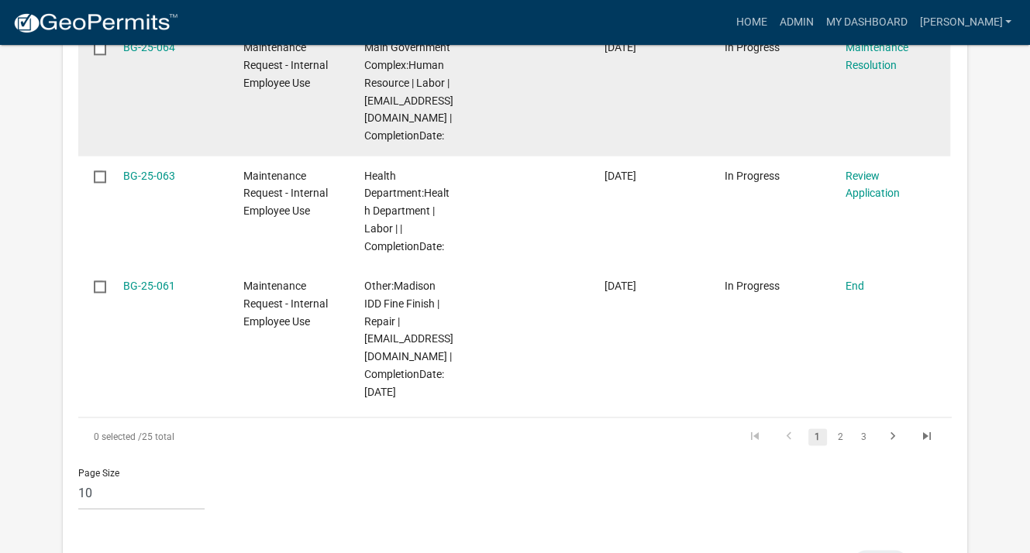
scroll to position [2093, 0]
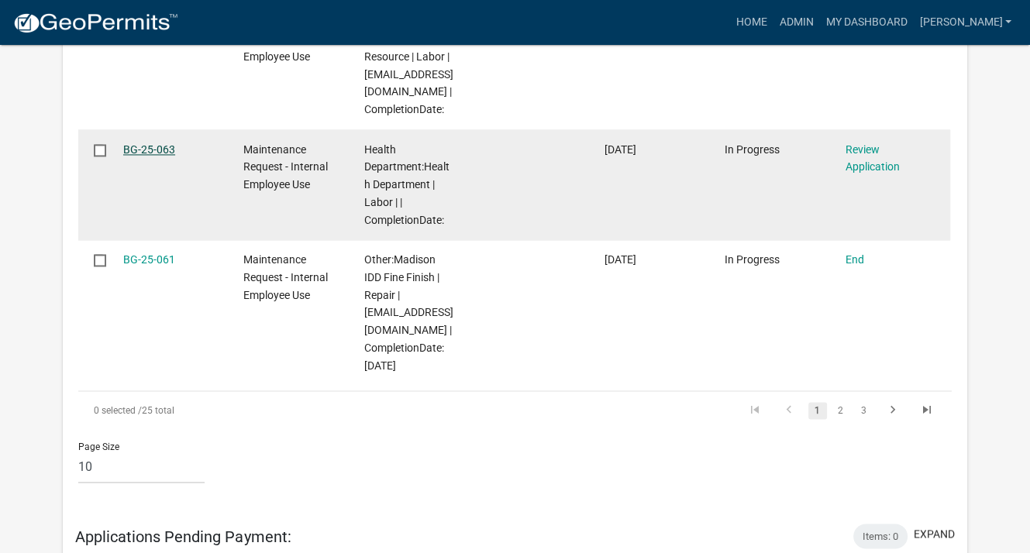
click at [163, 156] on link "BG-25-063" at bounding box center [149, 149] width 52 height 12
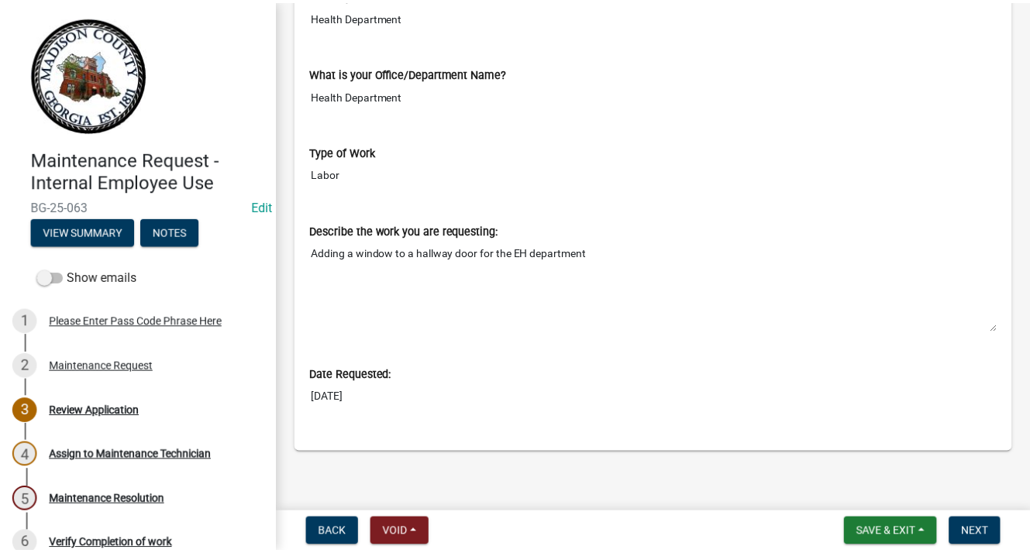
scroll to position [628, 0]
